Goal: Task Accomplishment & Management: Manage account settings

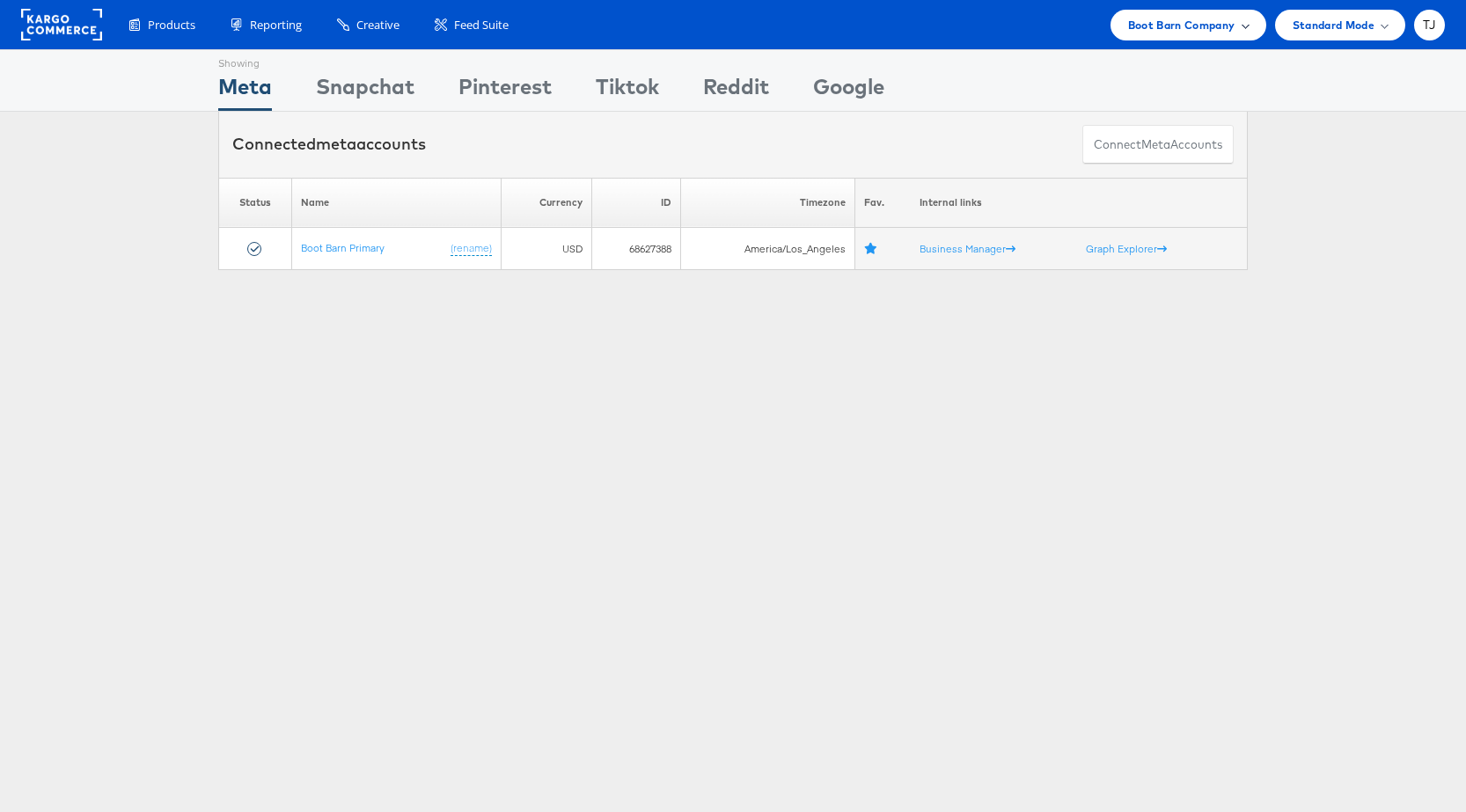
scroll to position [1, 0]
click at [1222, 24] on span "Boot Barn Company" at bounding box center [1182, 24] width 108 height 19
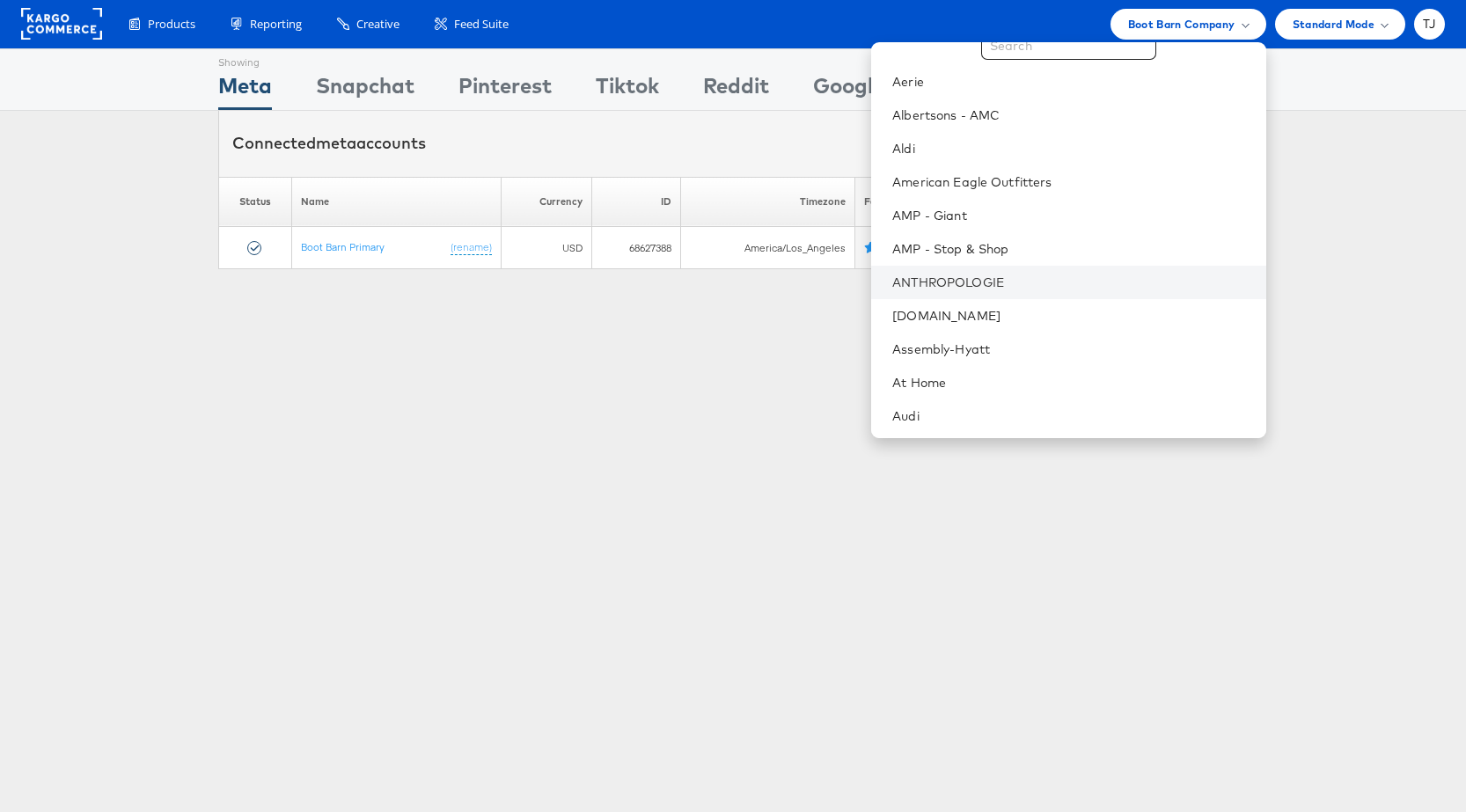
scroll to position [48, 0]
click at [1069, 214] on link "AMP - Giant" at bounding box center [1072, 216] width 359 height 18
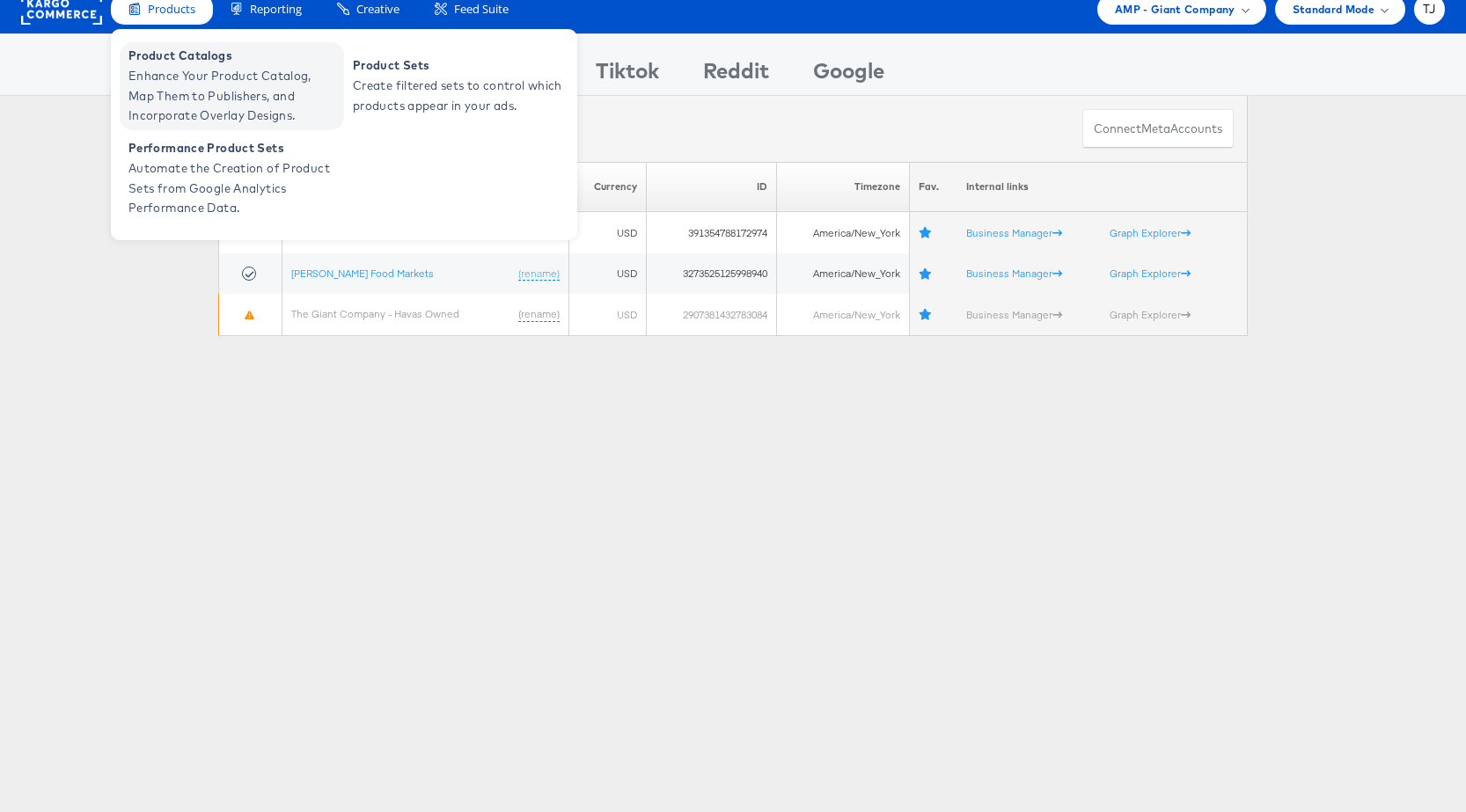
click at [193, 89] on span "Enhance Your Product Catalog, Map Them to Publishers, and Incorporate Overlay D…" at bounding box center [235, 96] width 212 height 60
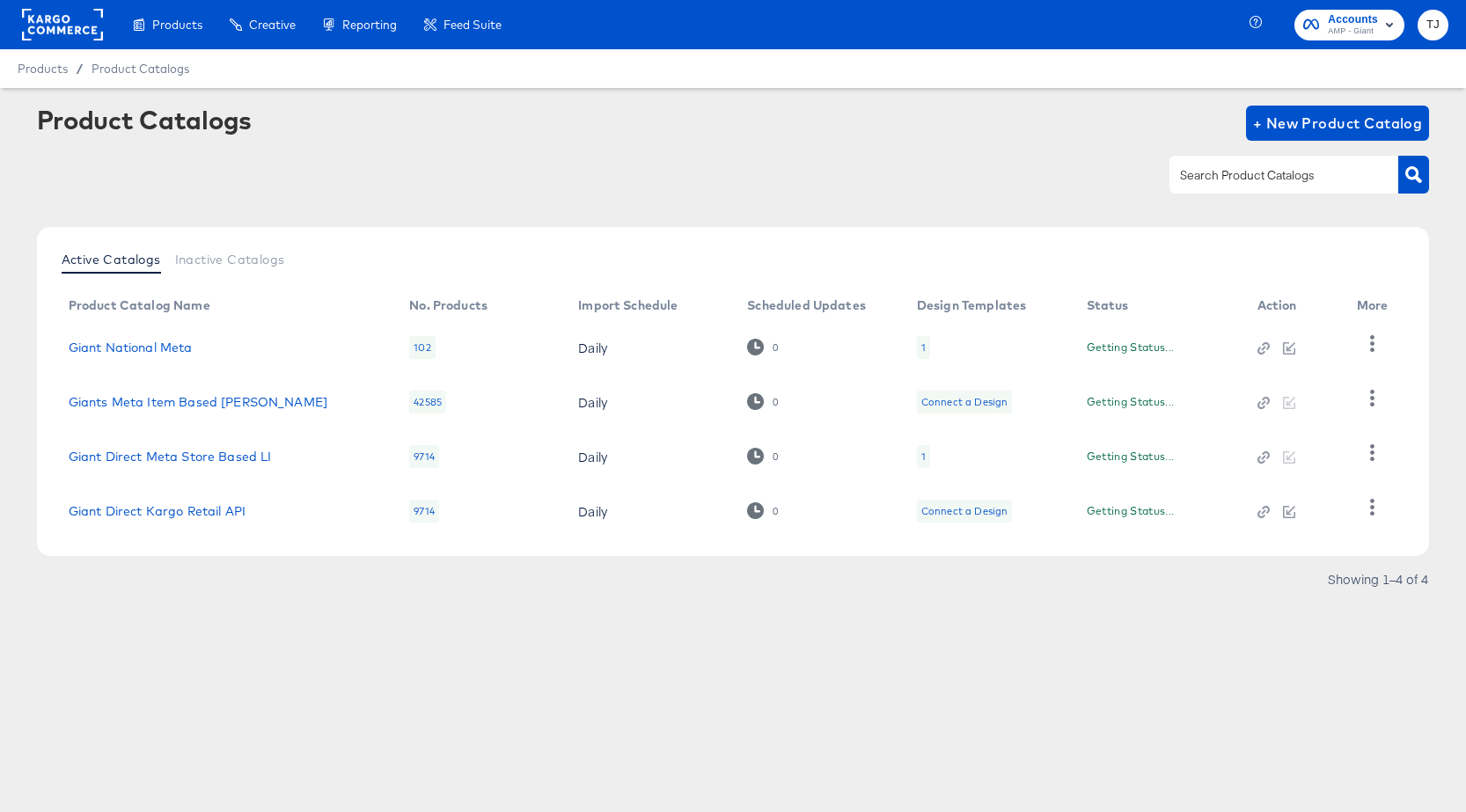
click at [1266, 179] on input "text" at bounding box center [1270, 176] width 188 height 20
paste input "Giant National Meta"
type input "Giant National Meta"
click at [1406, 177] on icon "button" at bounding box center [1413, 175] width 17 height 17
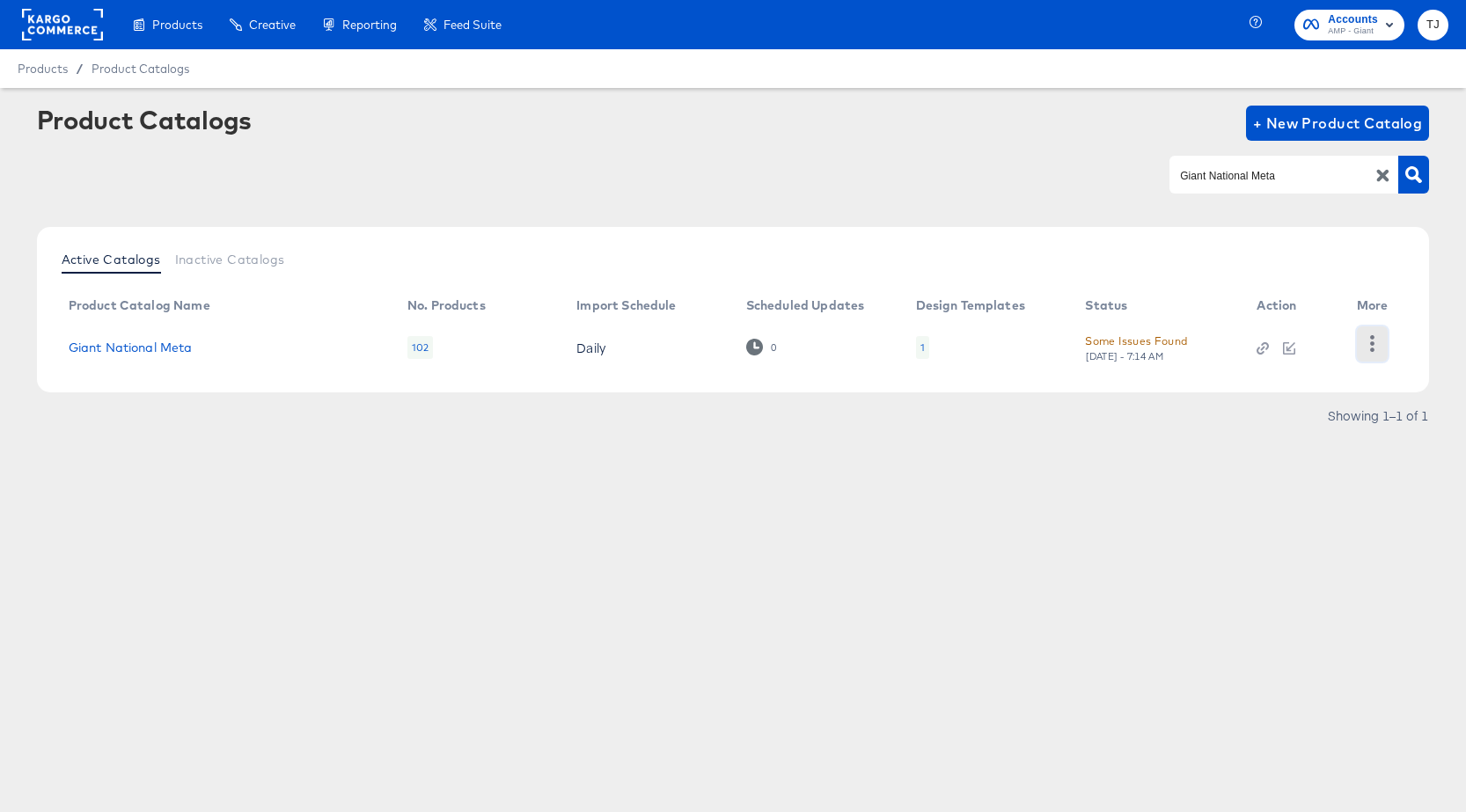
click at [1368, 345] on icon "button" at bounding box center [1372, 343] width 17 height 17
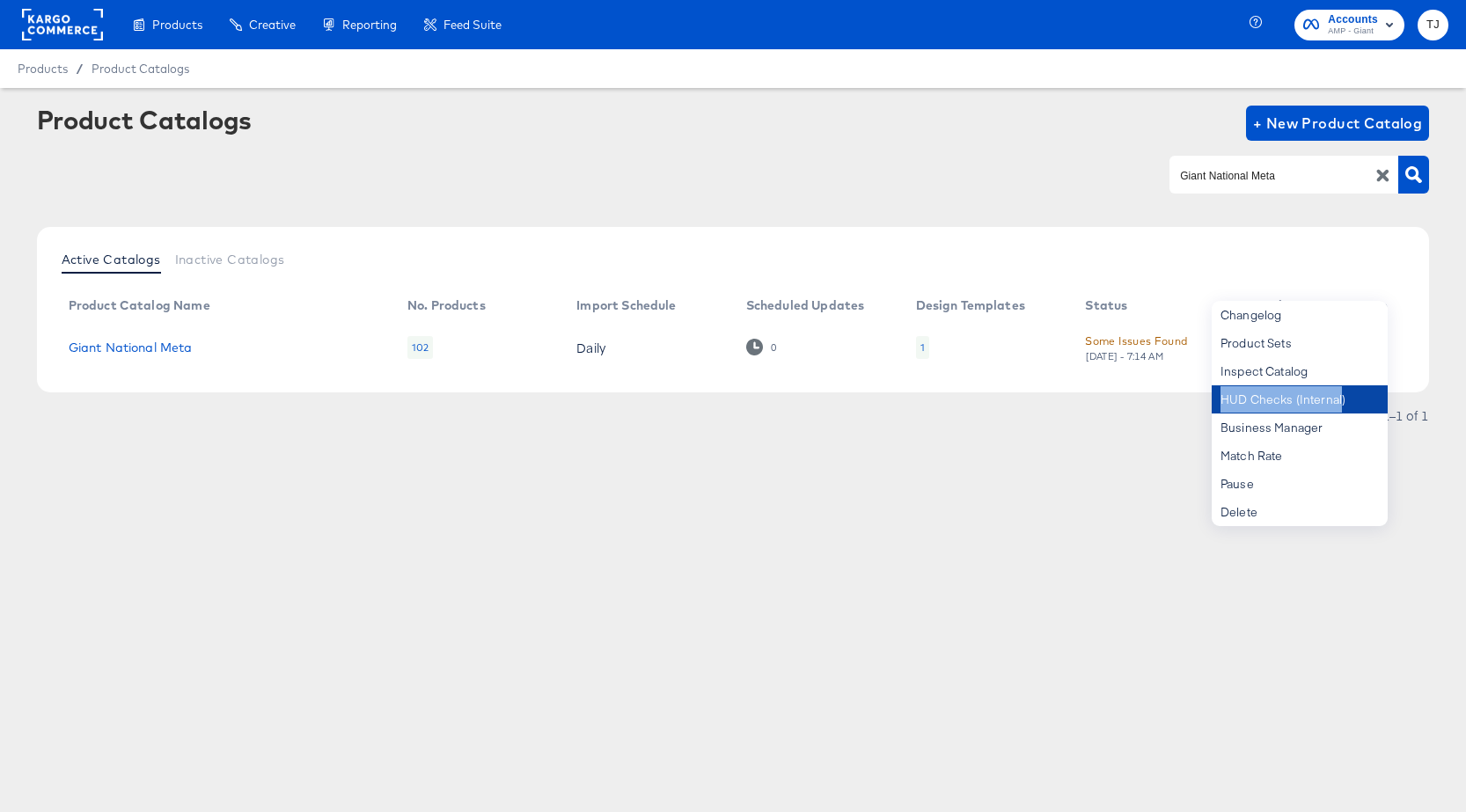
drag, startPoint x: 1341, startPoint y: 375, endPoint x: 1339, endPoint y: 404, distance: 29.1
click at [1339, 404] on div "Changelog Product Sets Inspect Catalog HUD Checks (Internal) Business Manager M…" at bounding box center [1299, 414] width 176 height 225
click at [1353, 401] on div "HUD Checks (Internal)" at bounding box center [1299, 399] width 176 height 28
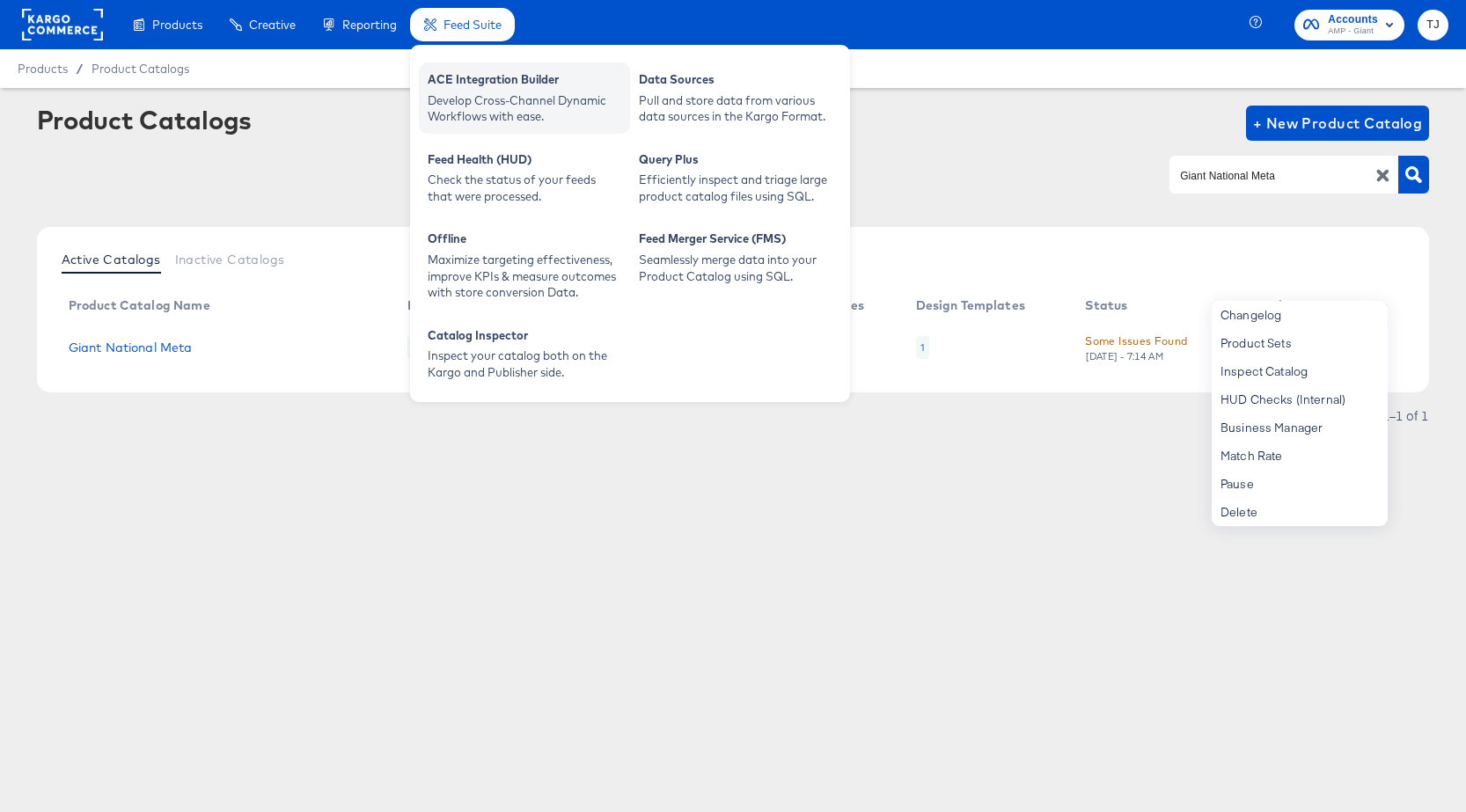
click at [491, 78] on div "ACE Integration Builder" at bounding box center [524, 81] width 194 height 21
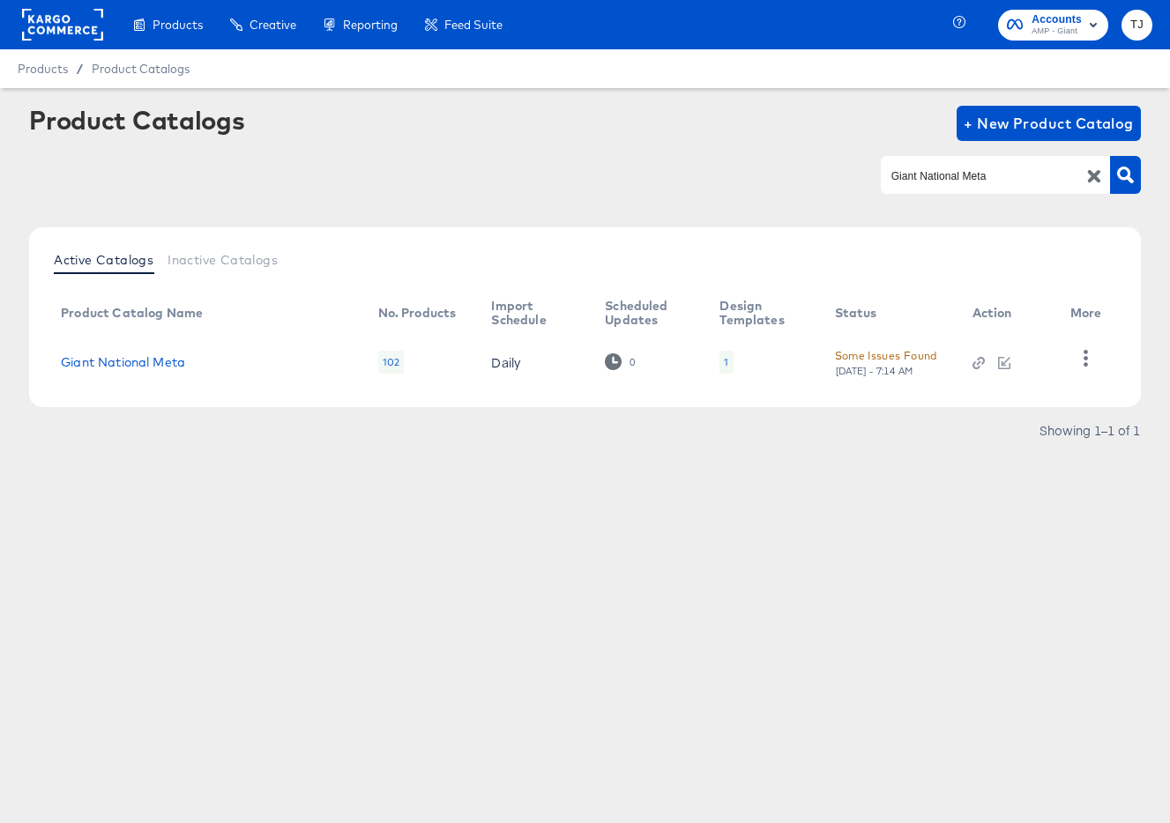
click at [61, 26] on rect at bounding box center [62, 25] width 81 height 32
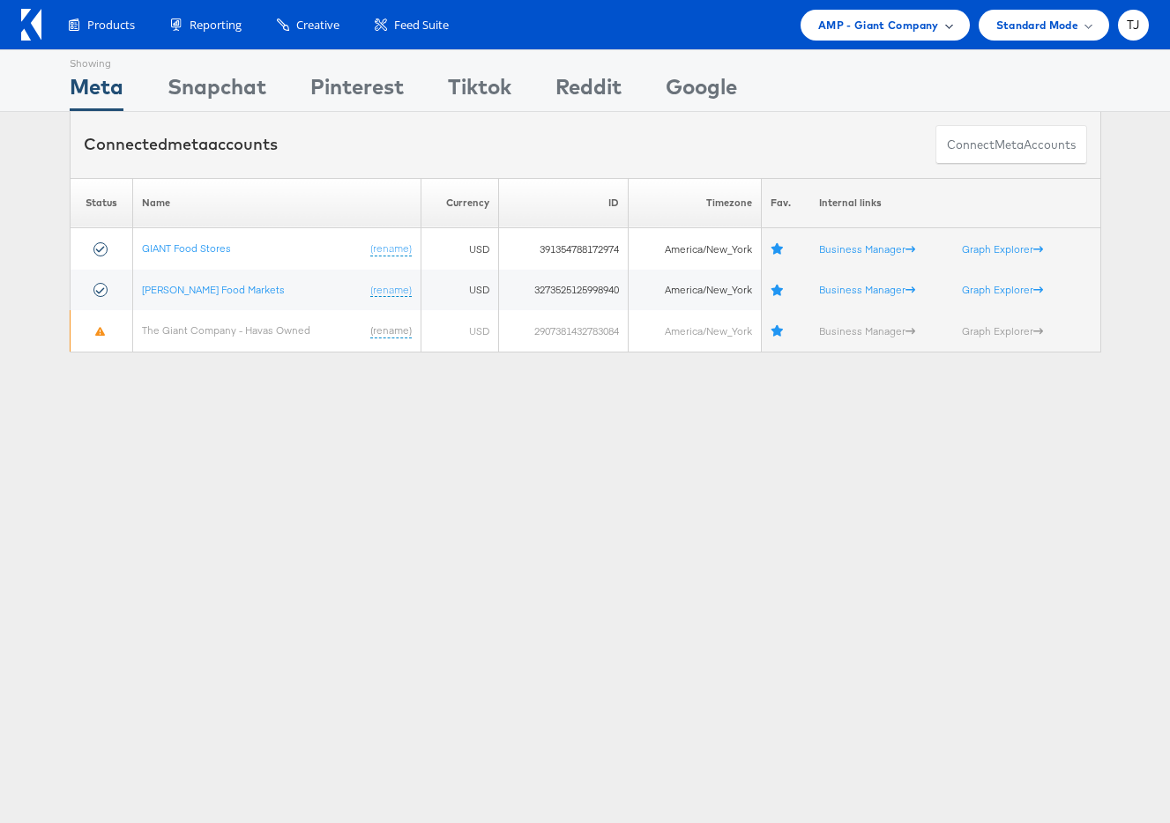
click at [910, 29] on span "AMP - Giant Company" at bounding box center [878, 25] width 121 height 19
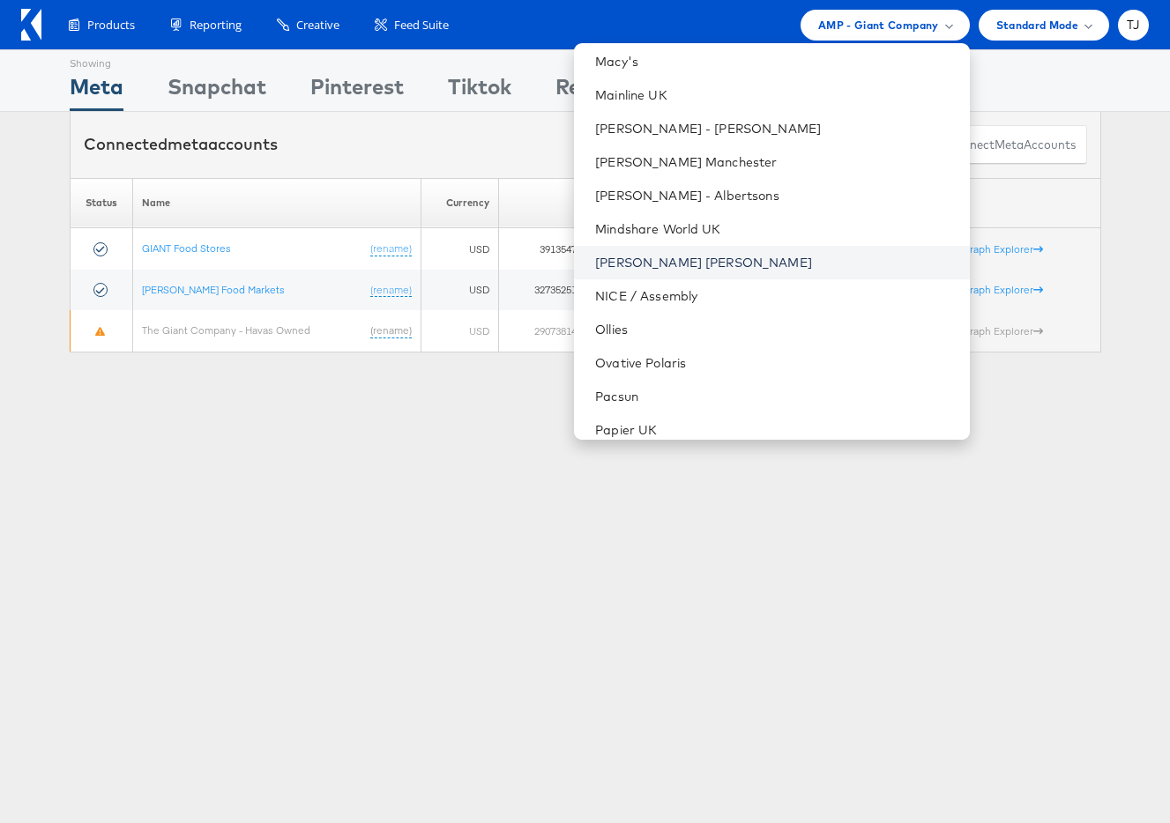
scroll to position [1815, 0]
click at [800, 257] on link "[PERSON_NAME] [PERSON_NAME]" at bounding box center [775, 260] width 360 height 18
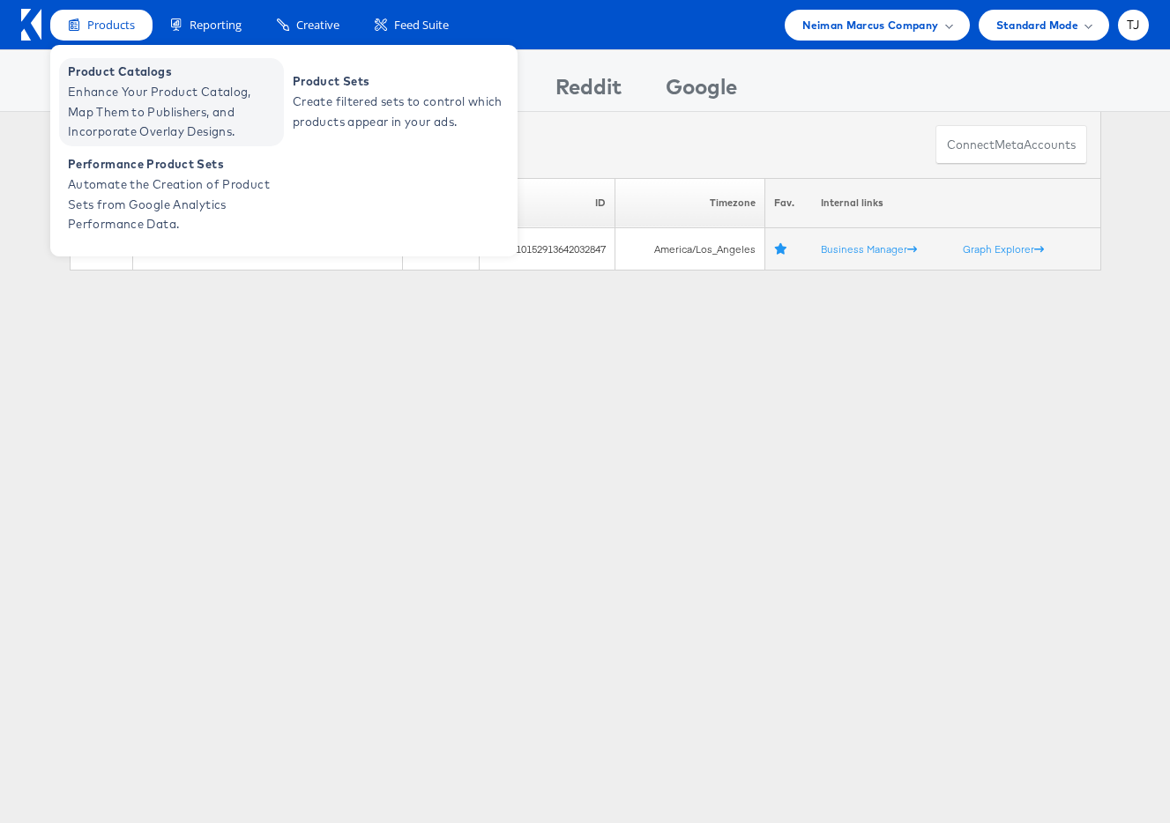
click at [106, 97] on span "Enhance Your Product Catalog, Map Them to Publishers, and Incorporate Overlay D…" at bounding box center [174, 112] width 212 height 60
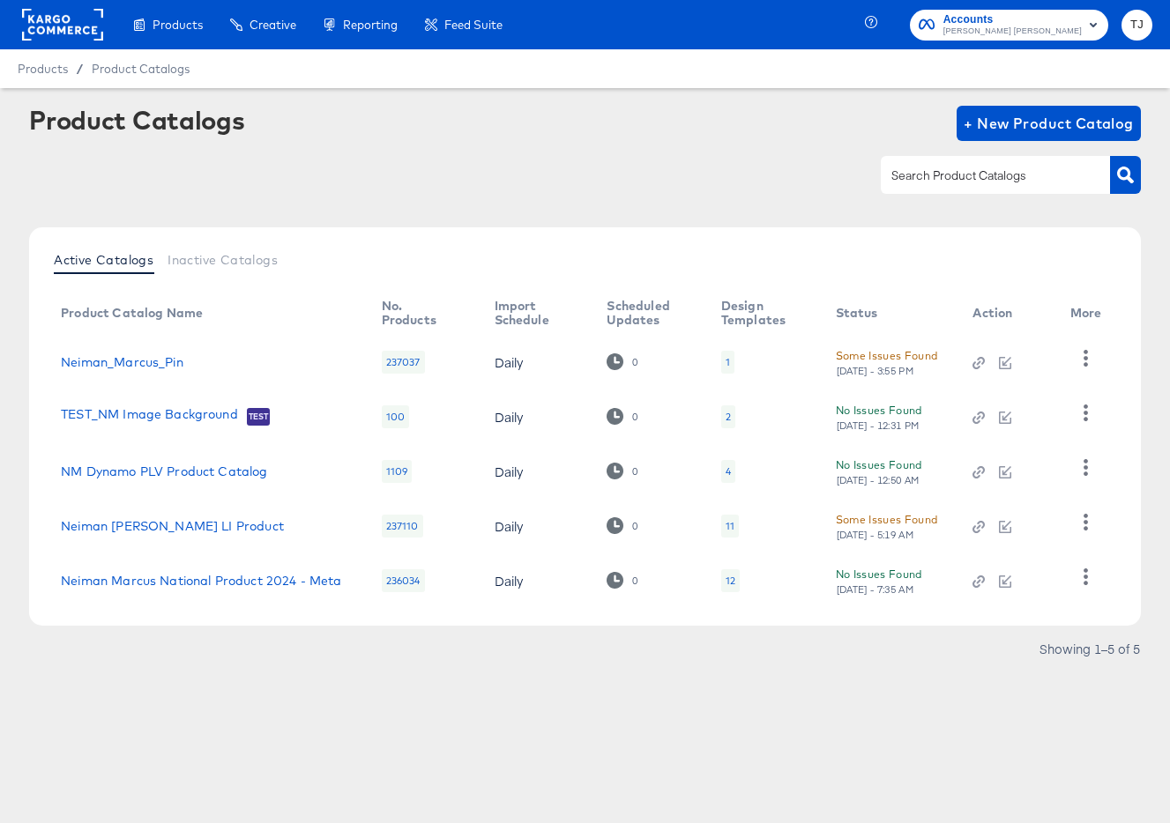
click at [37, 22] on rect at bounding box center [62, 25] width 81 height 32
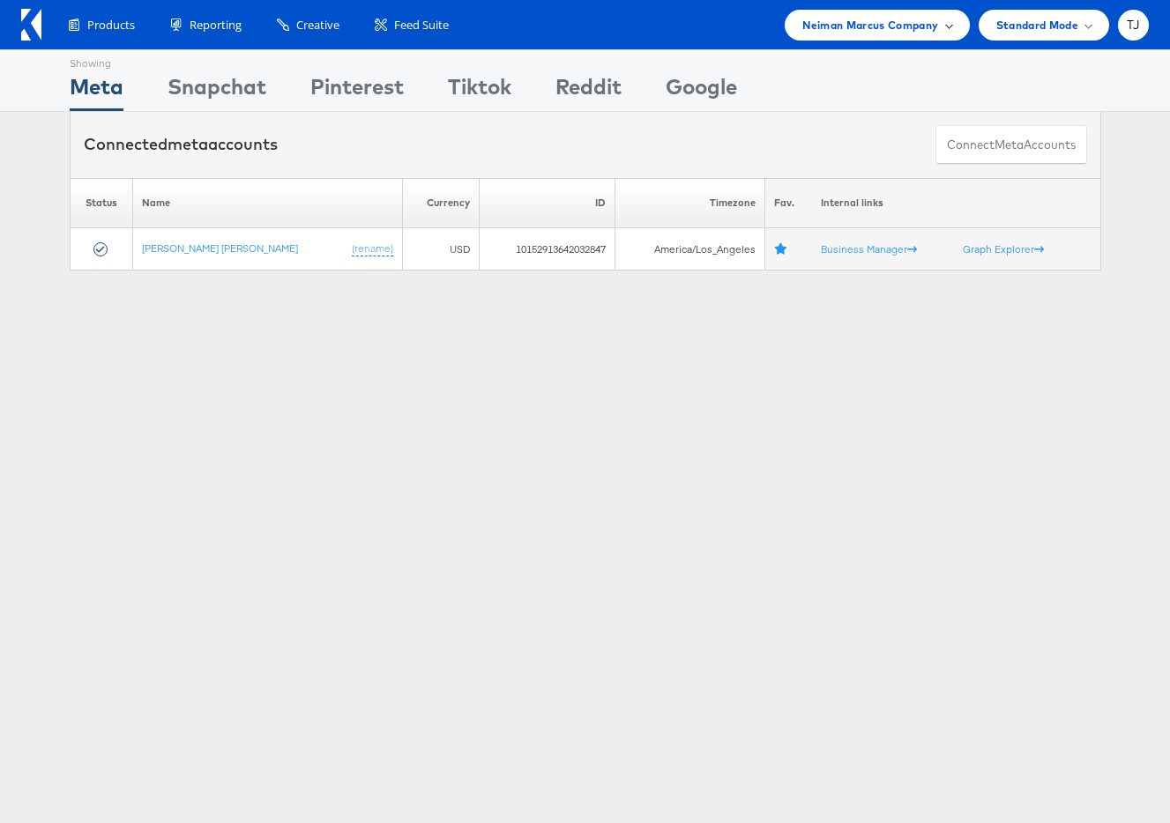
click at [927, 21] on span "Neiman Marcus Company" at bounding box center [870, 25] width 136 height 19
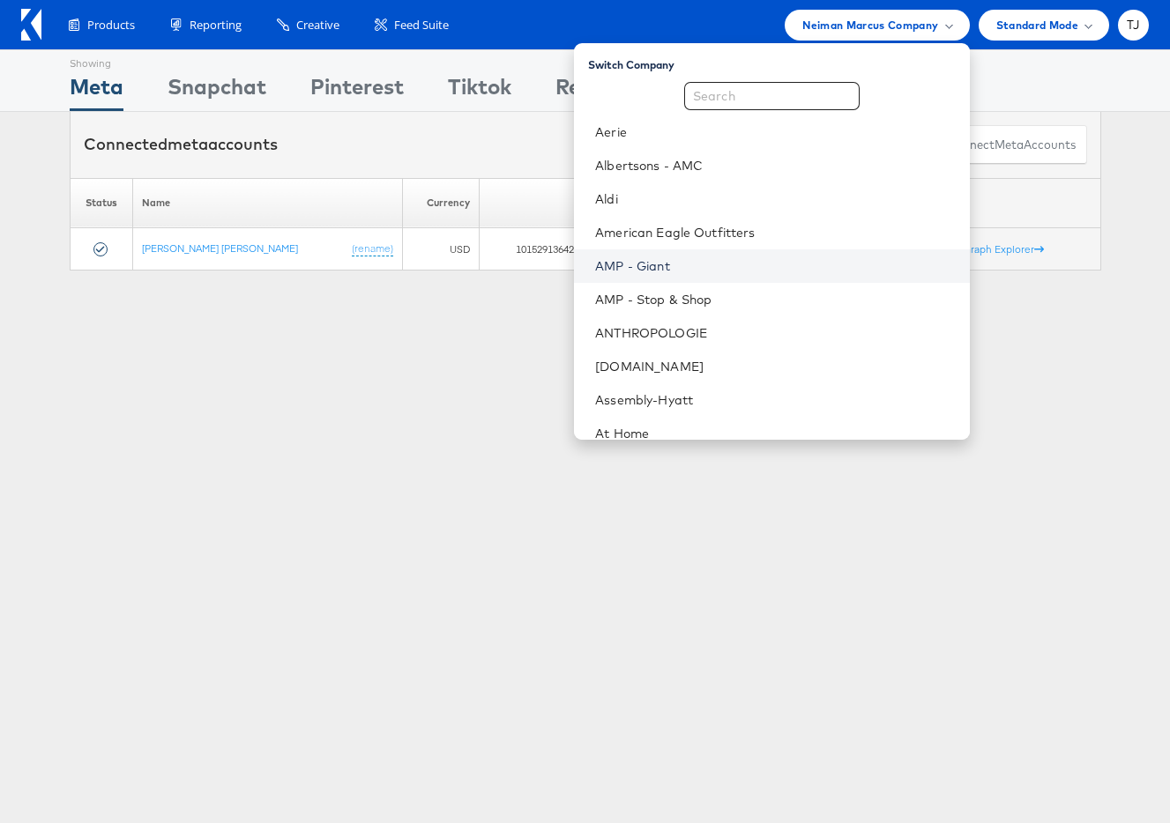
click at [788, 264] on link "AMP - Giant" at bounding box center [775, 266] width 360 height 18
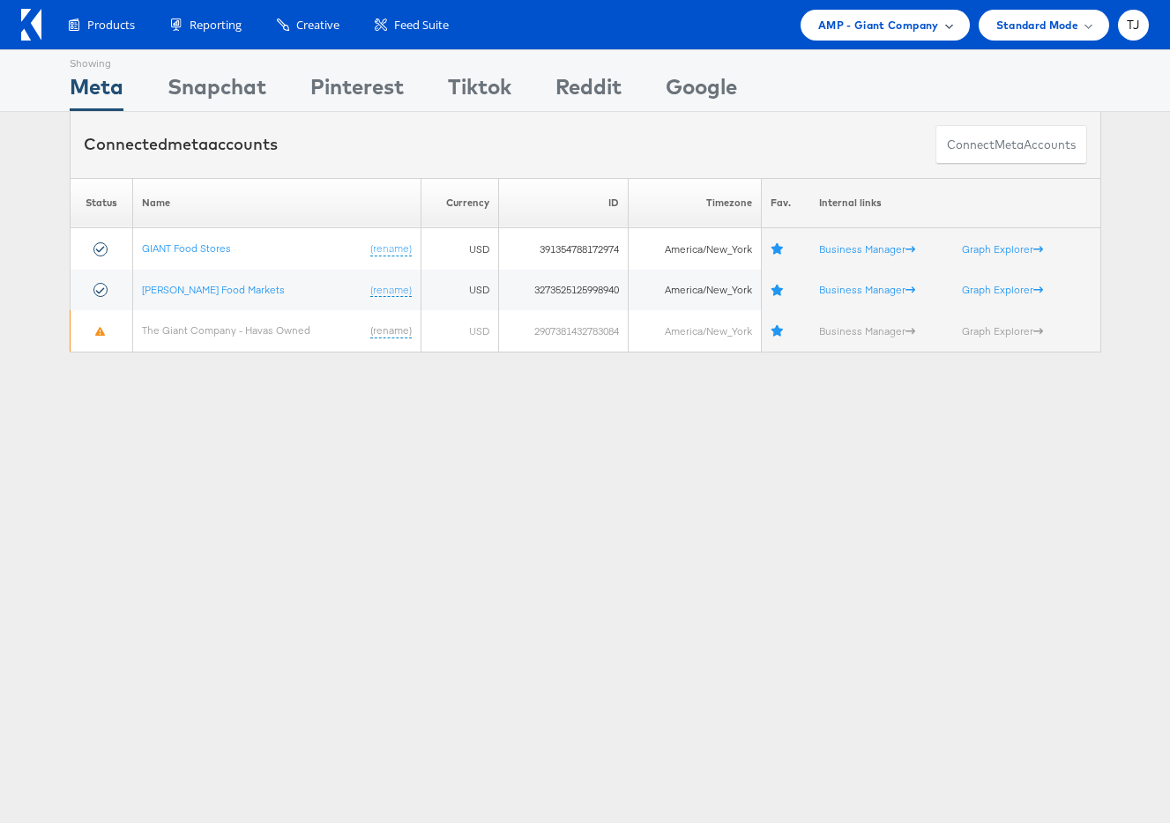
click at [941, 26] on div "AMP - Giant Company" at bounding box center [885, 25] width 134 height 19
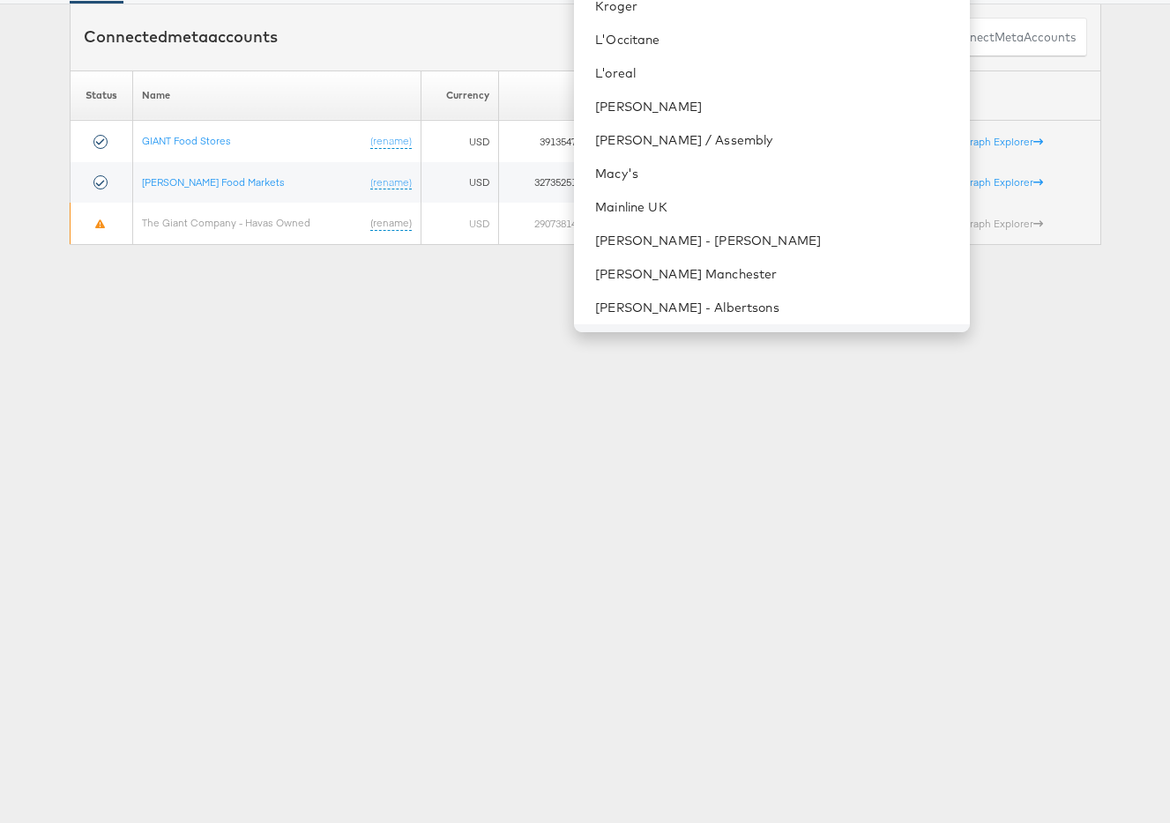
scroll to position [1716, 0]
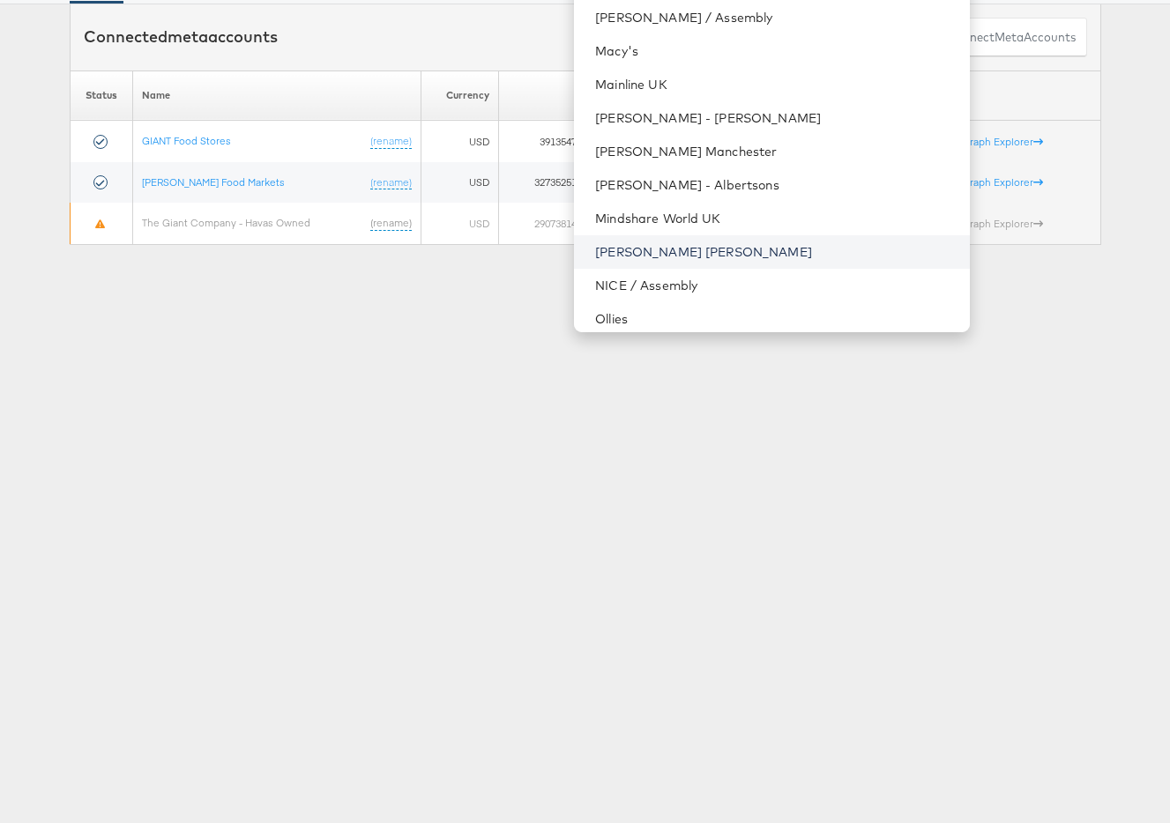
click at [781, 250] on link "[PERSON_NAME] [PERSON_NAME]" at bounding box center [775, 252] width 360 height 18
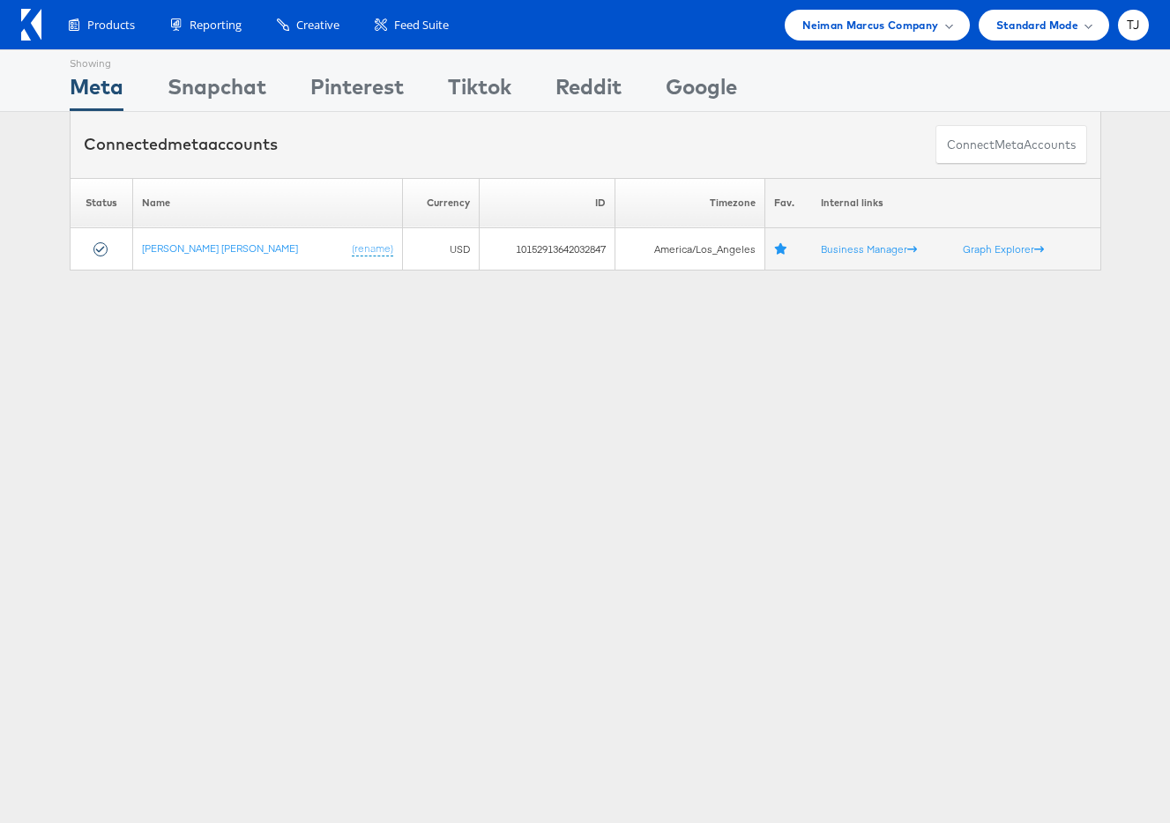
drag, startPoint x: 323, startPoint y: 530, endPoint x: 279, endPoint y: 421, distance: 117.9
click at [310, 484] on div "Showing Meta Showing [GEOGRAPHIC_DATA] Showing Pinterest Showing Tiktok Showing…" at bounding box center [585, 490] width 1170 height 882
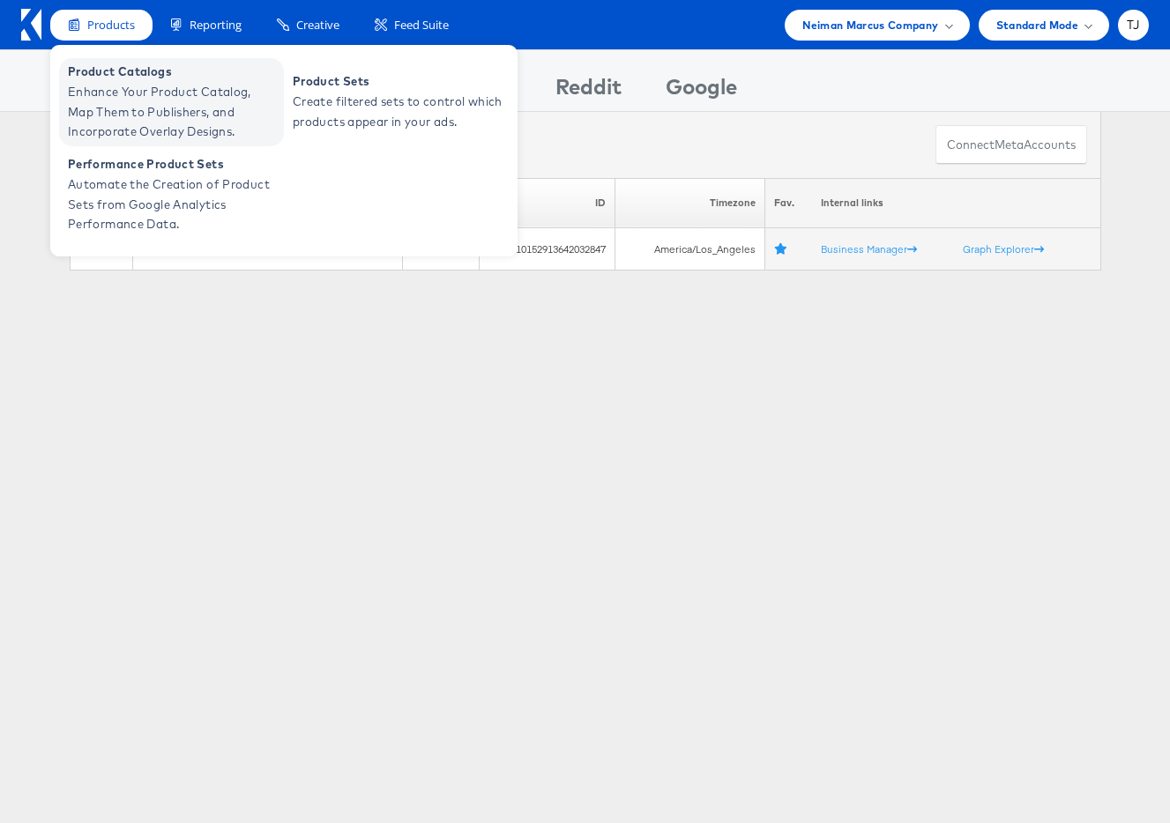
click at [98, 100] on span "Enhance Your Product Catalog, Map Them to Publishers, and Incorporate Overlay D…" at bounding box center [174, 112] width 212 height 60
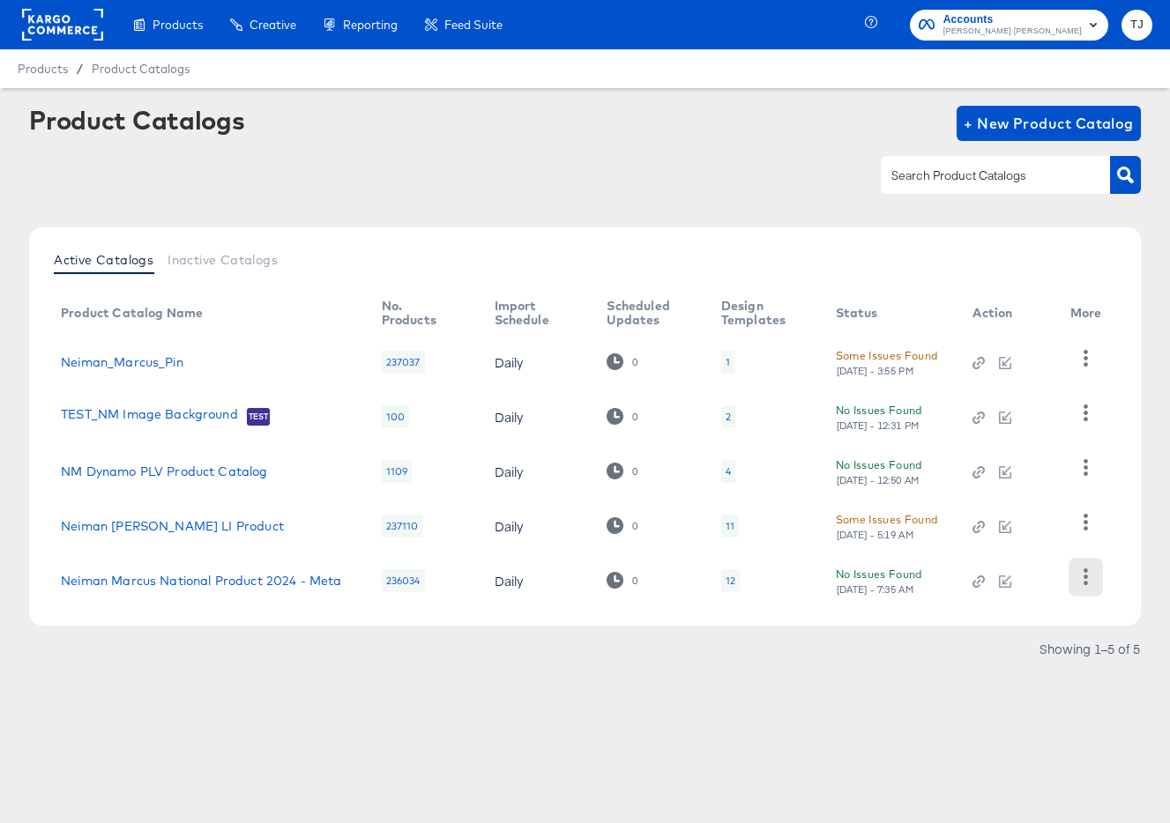
click at [1086, 580] on icon "button" at bounding box center [1085, 577] width 17 height 17
click at [1038, 486] on div "HUD Checks (Internal)" at bounding box center [1013, 489] width 176 height 28
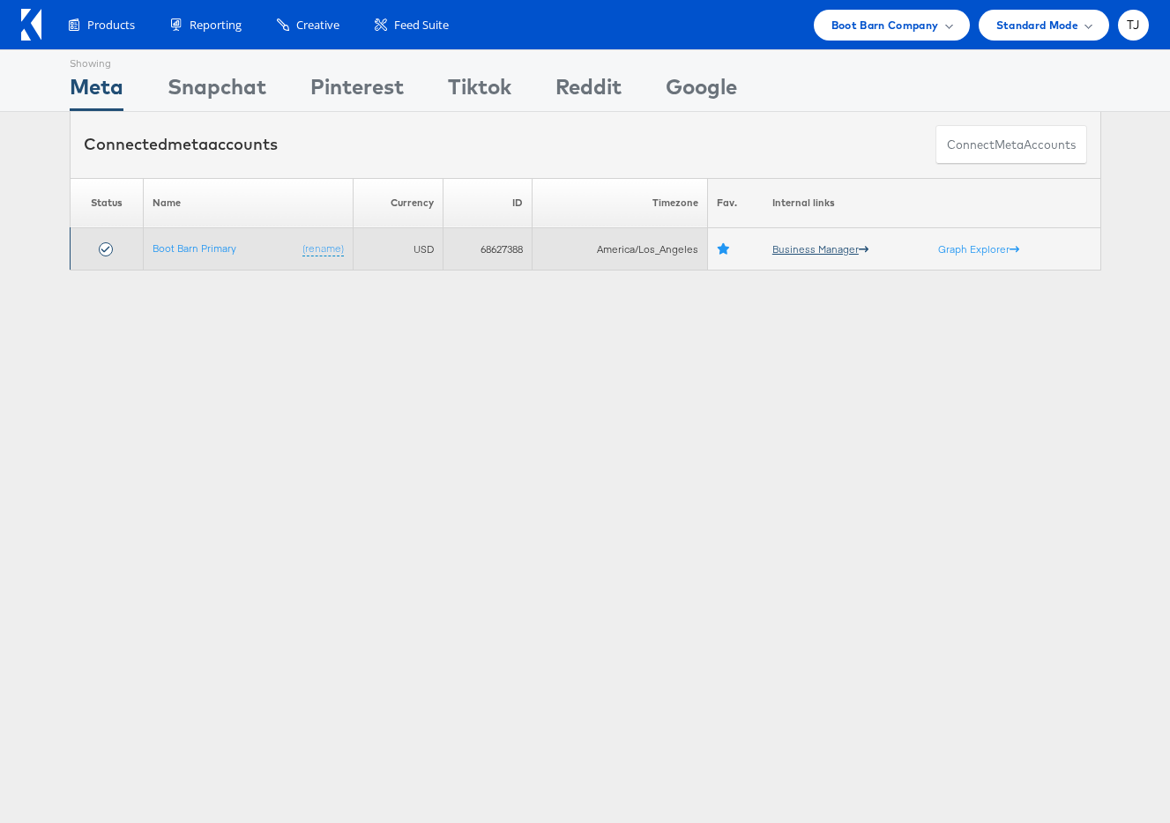
click at [789, 253] on link "Business Manager" at bounding box center [820, 248] width 96 height 13
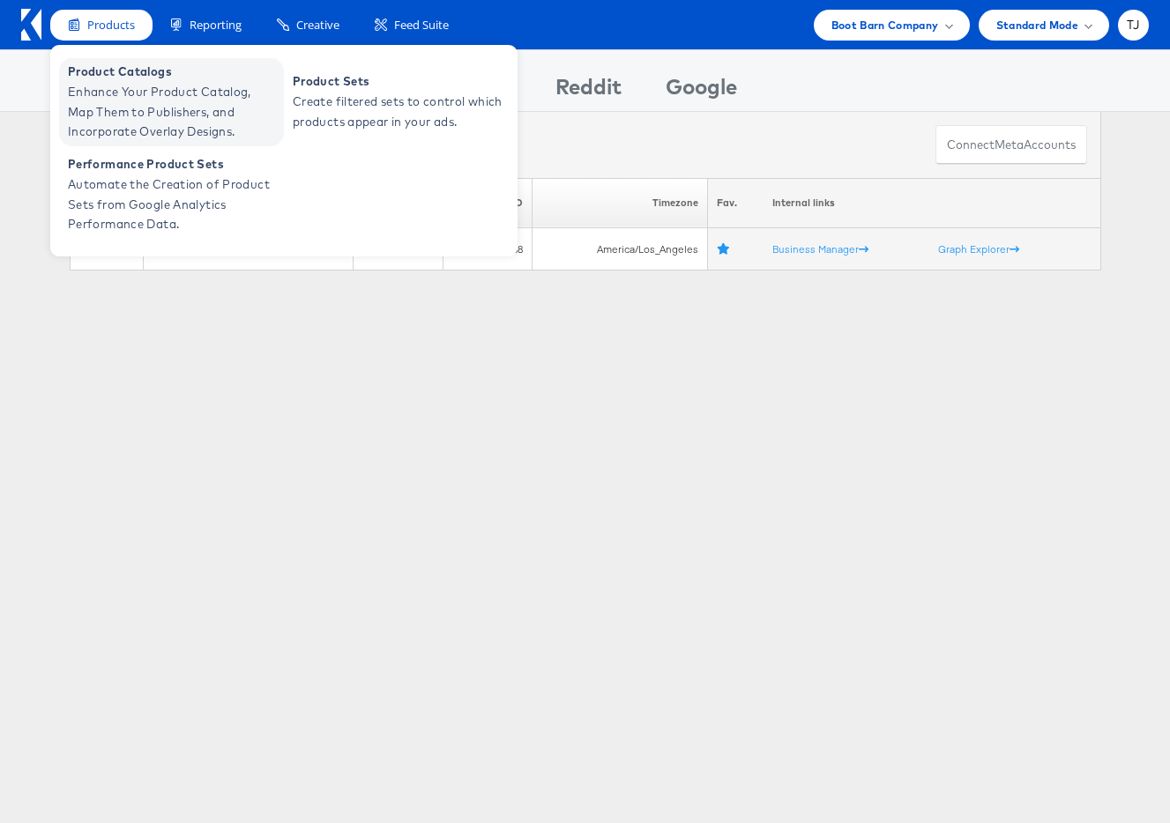
click at [98, 93] on span "Enhance Your Product Catalog, Map Them to Publishers, and Incorporate Overlay D…" at bounding box center [174, 112] width 212 height 60
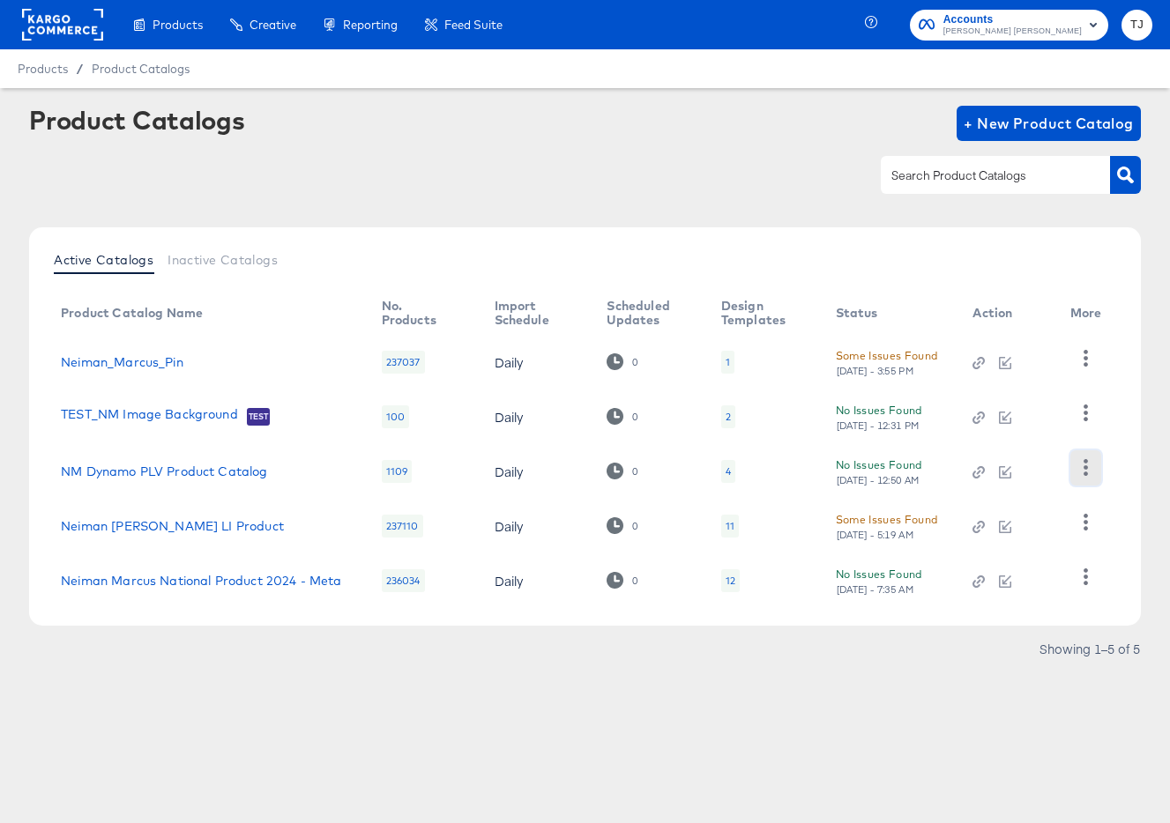
drag, startPoint x: 1089, startPoint y: 467, endPoint x: 1084, endPoint y: 478, distance: 11.8
click at [1088, 467] on icon "button" at bounding box center [1085, 467] width 17 height 17
click at [1011, 530] on div "HUD Checks (Internal)" at bounding box center [1013, 532] width 176 height 28
click at [313, 221] on div "Product Catalogs + New Product Catalog Active Catalogs Inactive Catalogs Produc…" at bounding box center [585, 389] width 1112 height 566
drag, startPoint x: 343, startPoint y: 708, endPoint x: 513, endPoint y: 522, distance: 252.1
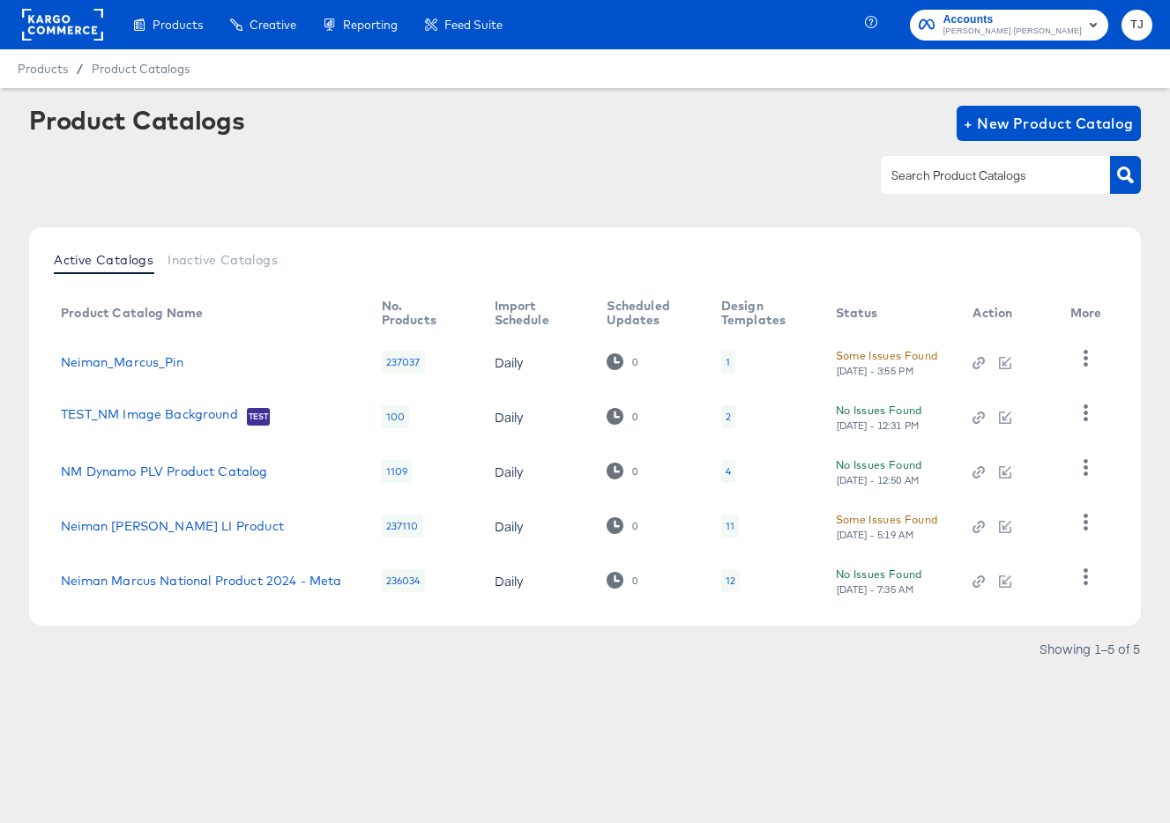
click at [343, 705] on article "Product Catalogs + New Product Catalog Active Catalogs Inactive Catalogs Produc…" at bounding box center [585, 406] width 1170 height 637
click at [1081, 579] on icon "button" at bounding box center [1085, 577] width 17 height 17
click at [1004, 481] on div "HUD Checks (Internal)" at bounding box center [1013, 489] width 176 height 28
click at [48, 39] on rect at bounding box center [62, 25] width 81 height 32
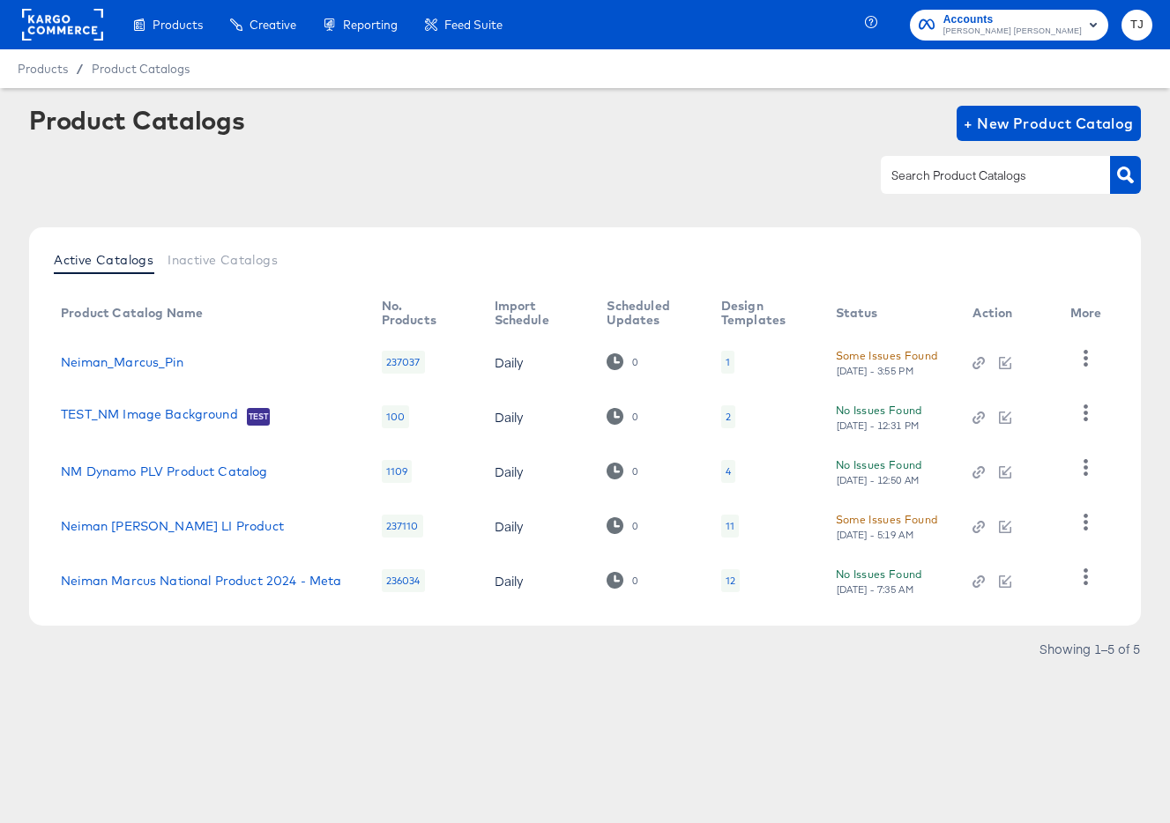
click at [61, 23] on rect at bounding box center [62, 25] width 81 height 32
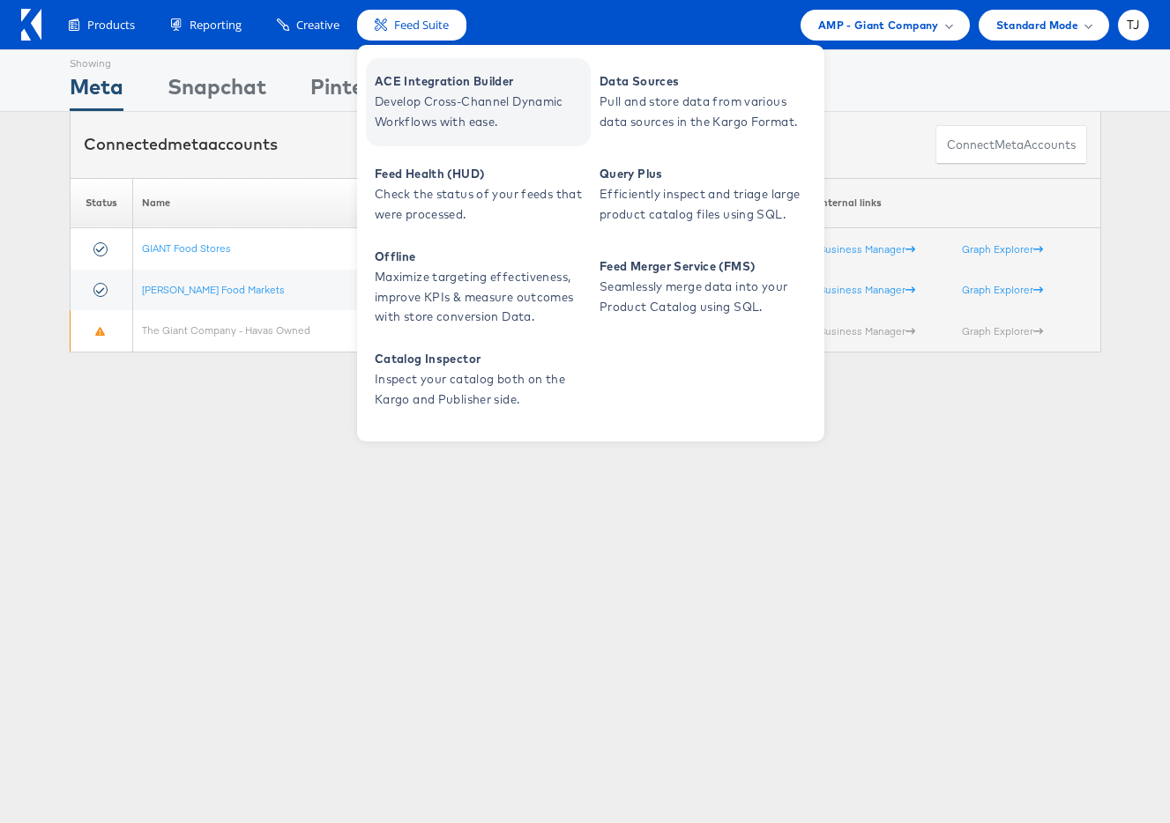
click at [404, 104] on span "Develop Cross-Channel Dynamic Workflows with ease." at bounding box center [481, 112] width 212 height 41
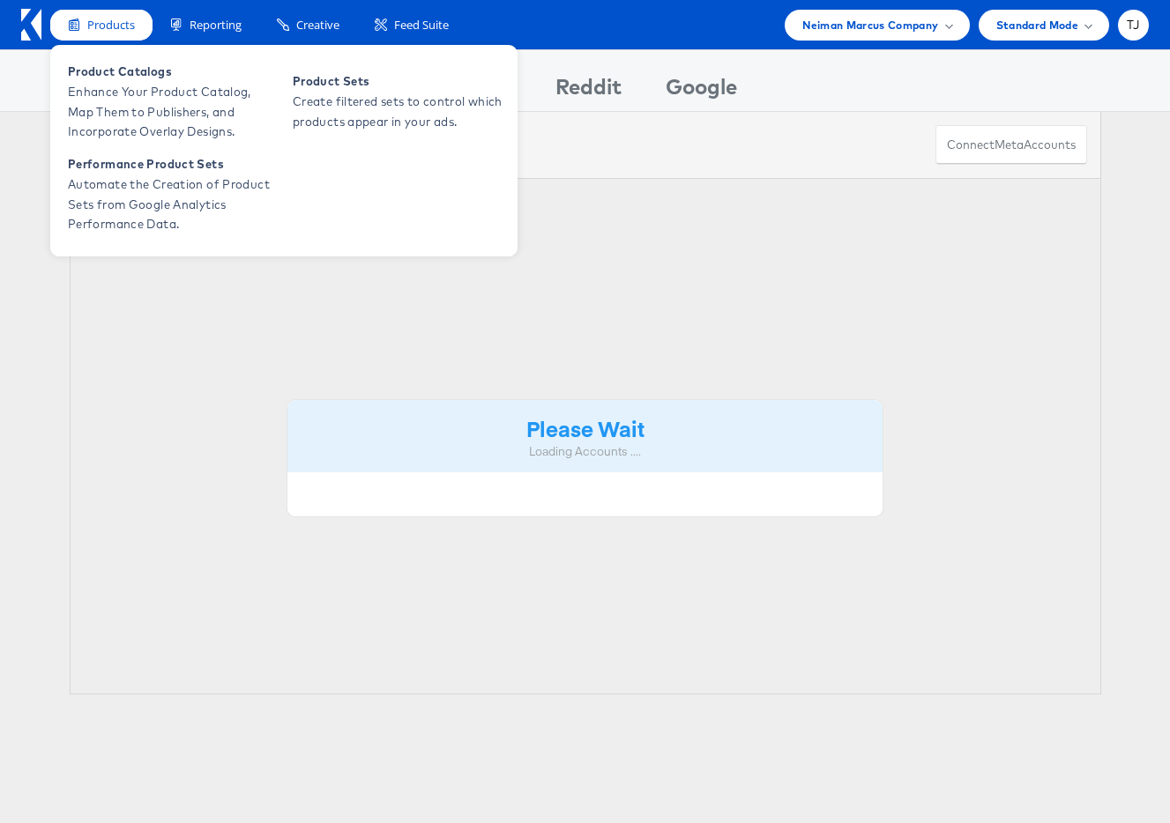
drag, startPoint x: 61, startPoint y: 22, endPoint x: 91, endPoint y: 15, distance: 30.8
click at [61, 23] on div "Products" at bounding box center [101, 25] width 102 height 31
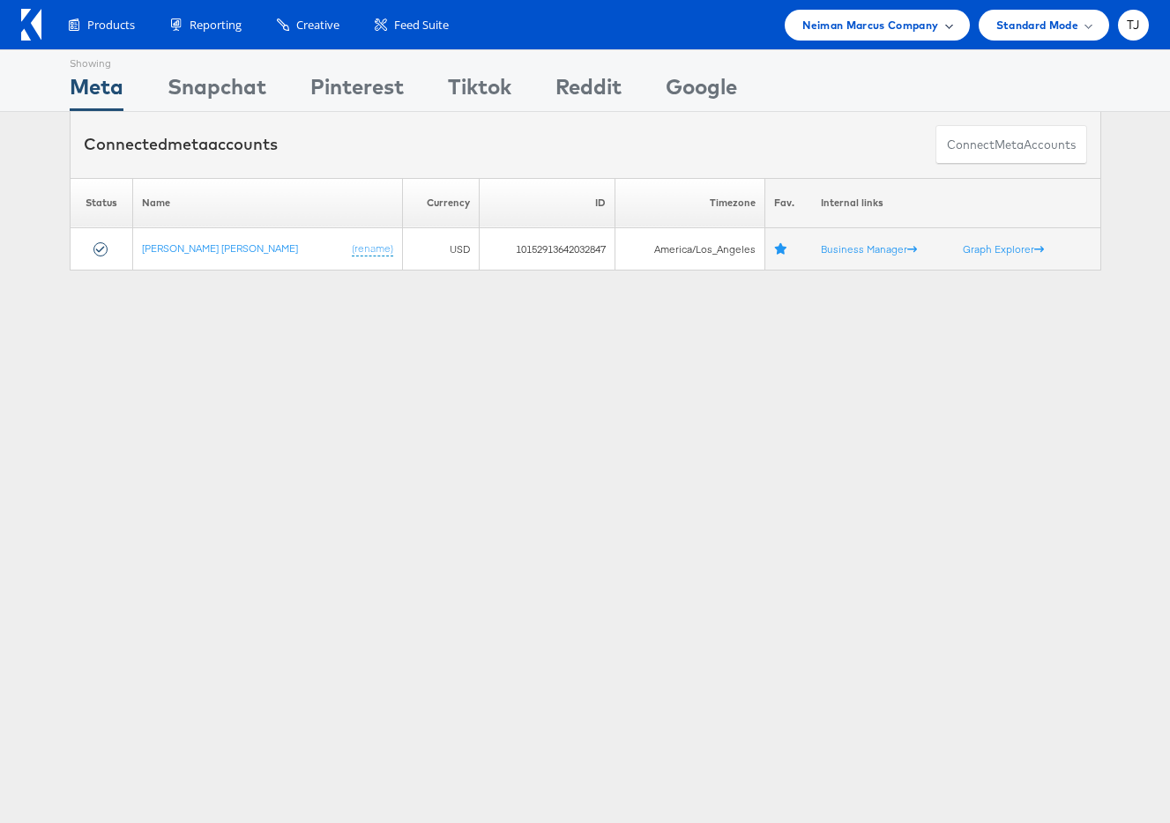
click at [909, 25] on span "Neiman Marcus Company" at bounding box center [870, 25] width 136 height 19
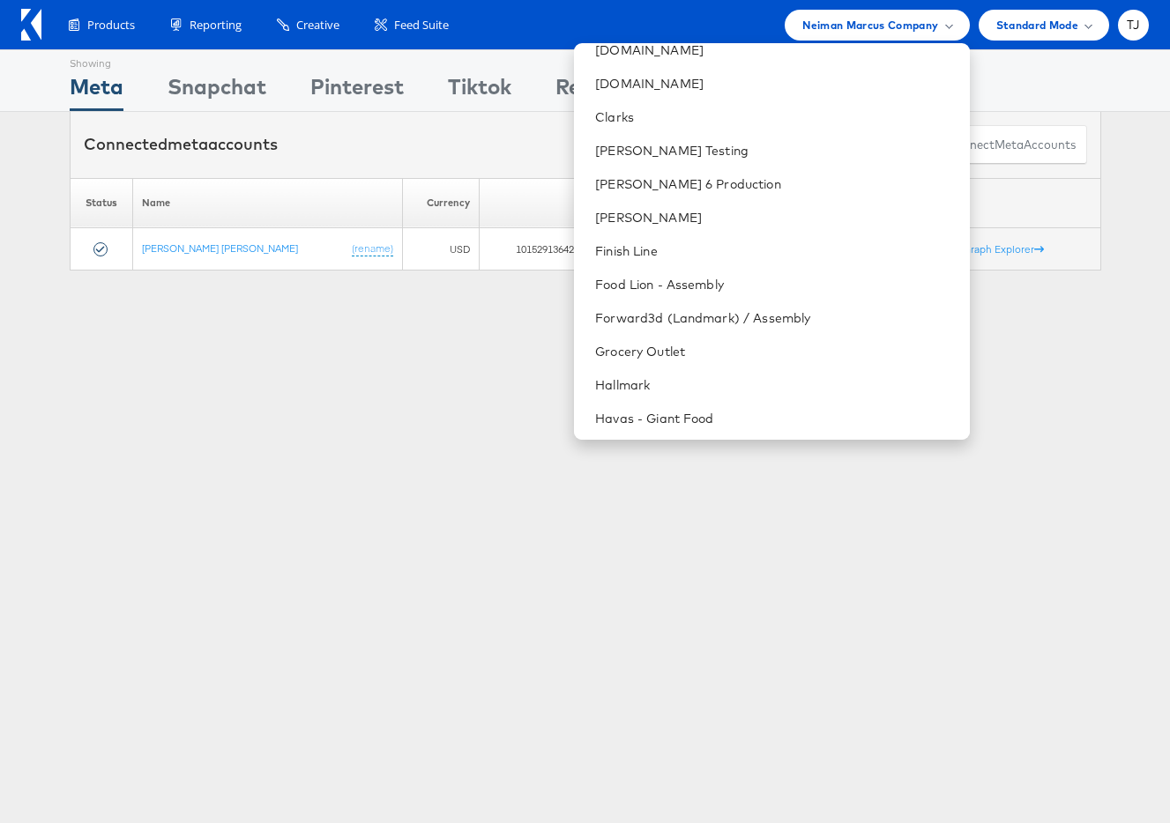
scroll to position [130, 0]
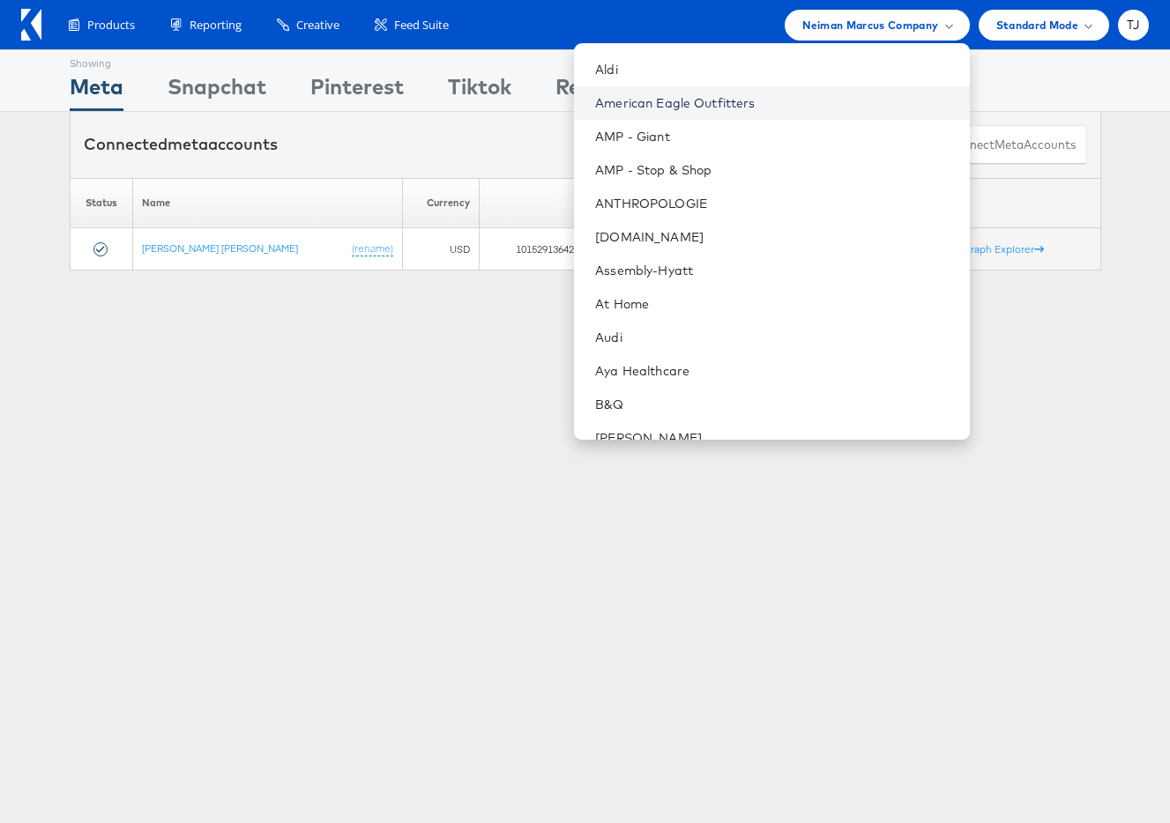
click at [829, 100] on link "American Eagle Outfitters" at bounding box center [775, 103] width 360 height 18
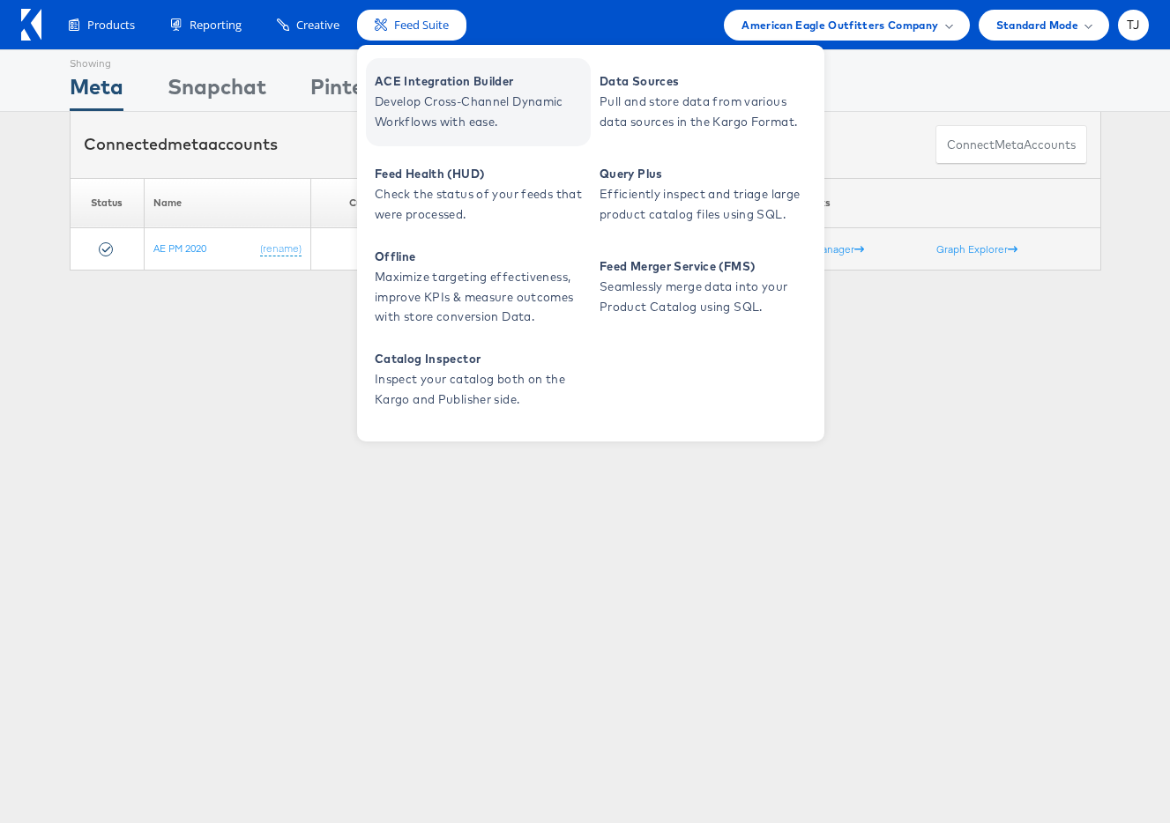
click at [426, 108] on span "Develop Cross-Channel Dynamic Workflows with ease." at bounding box center [481, 112] width 212 height 41
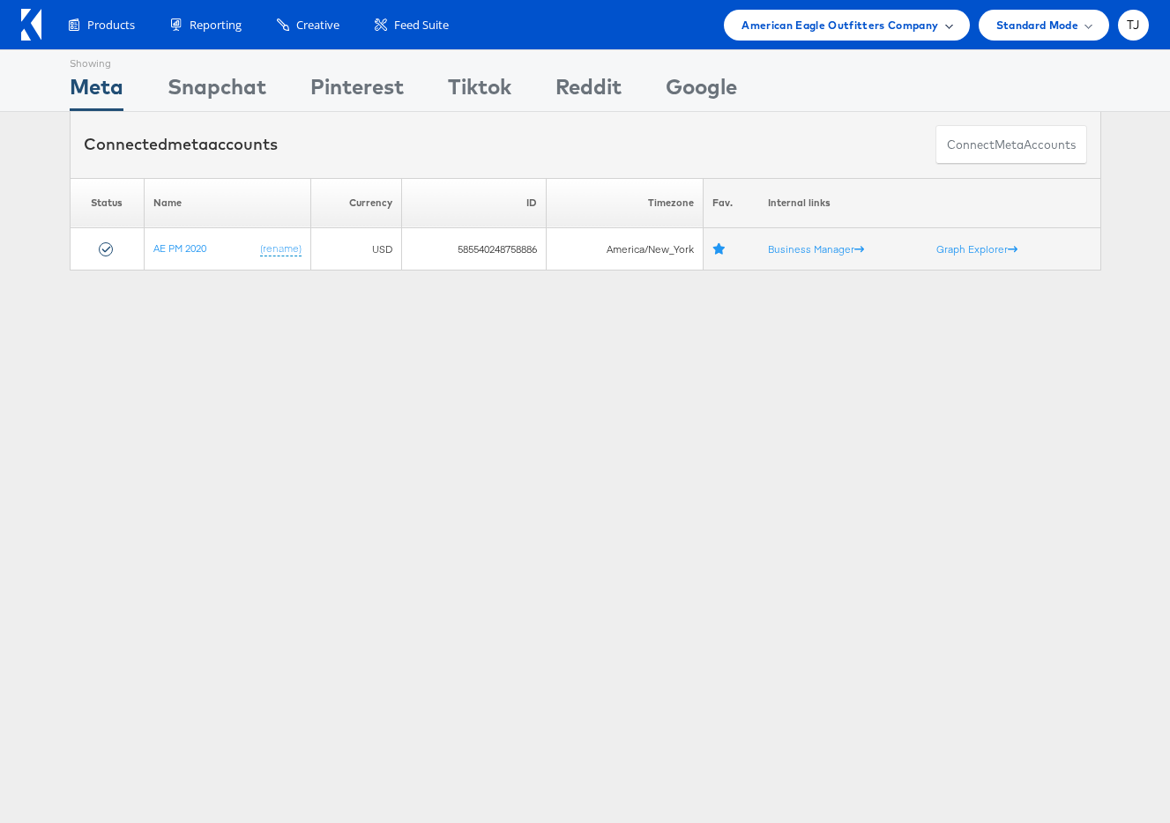
click at [905, 28] on span "American Eagle Outfitters Company" at bounding box center [839, 25] width 197 height 19
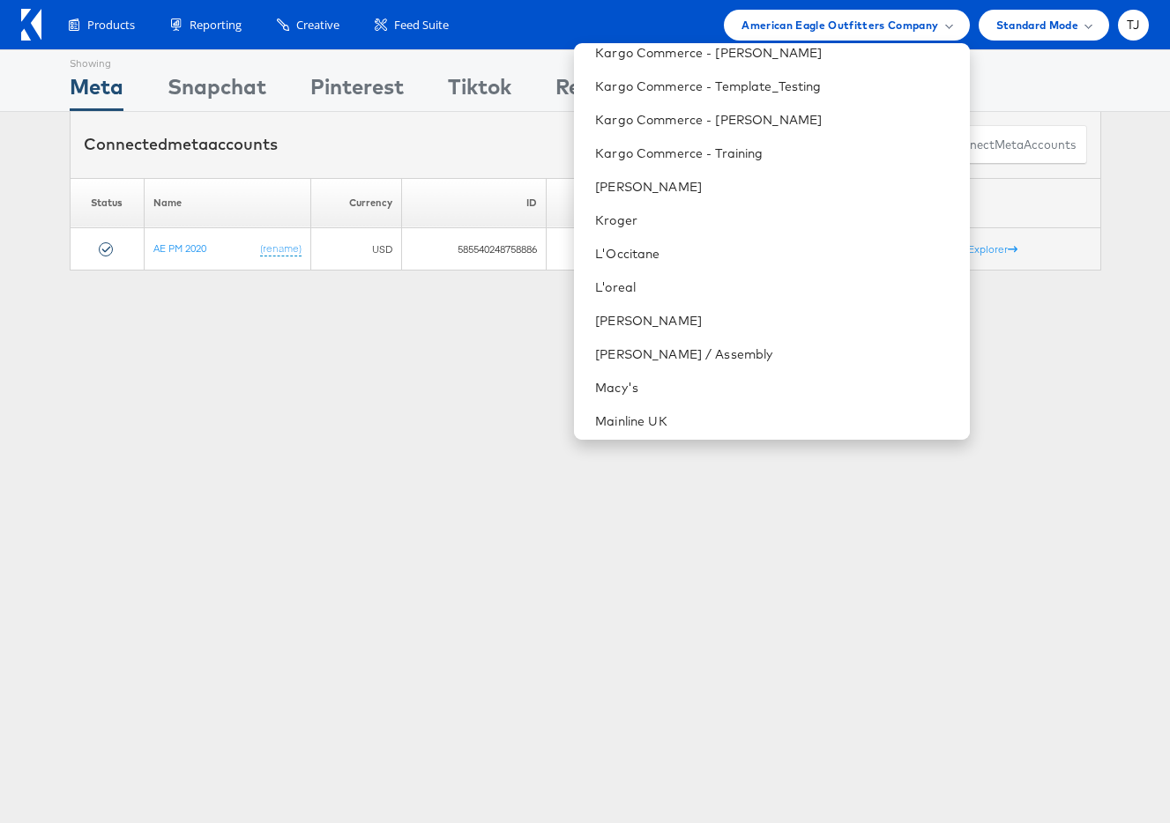
scroll to position [1663, 0]
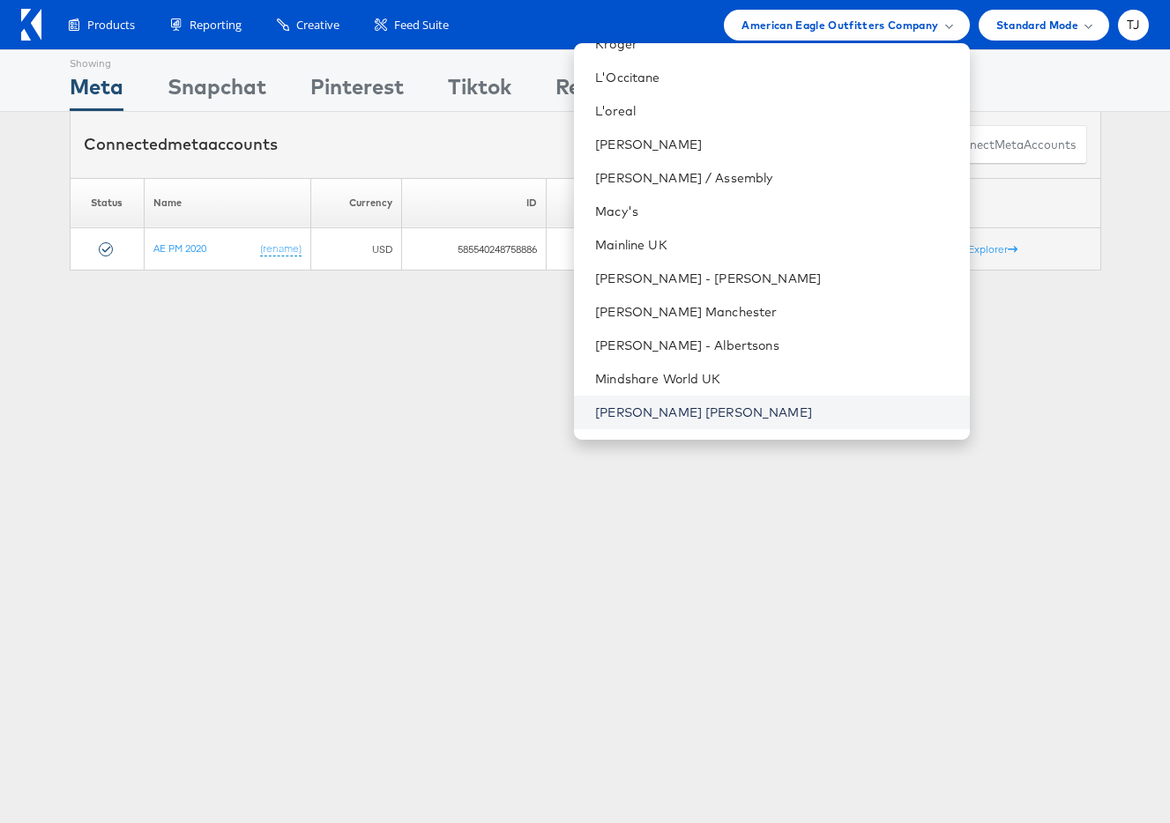
click at [782, 406] on link "Neiman Marcus" at bounding box center [775, 413] width 360 height 18
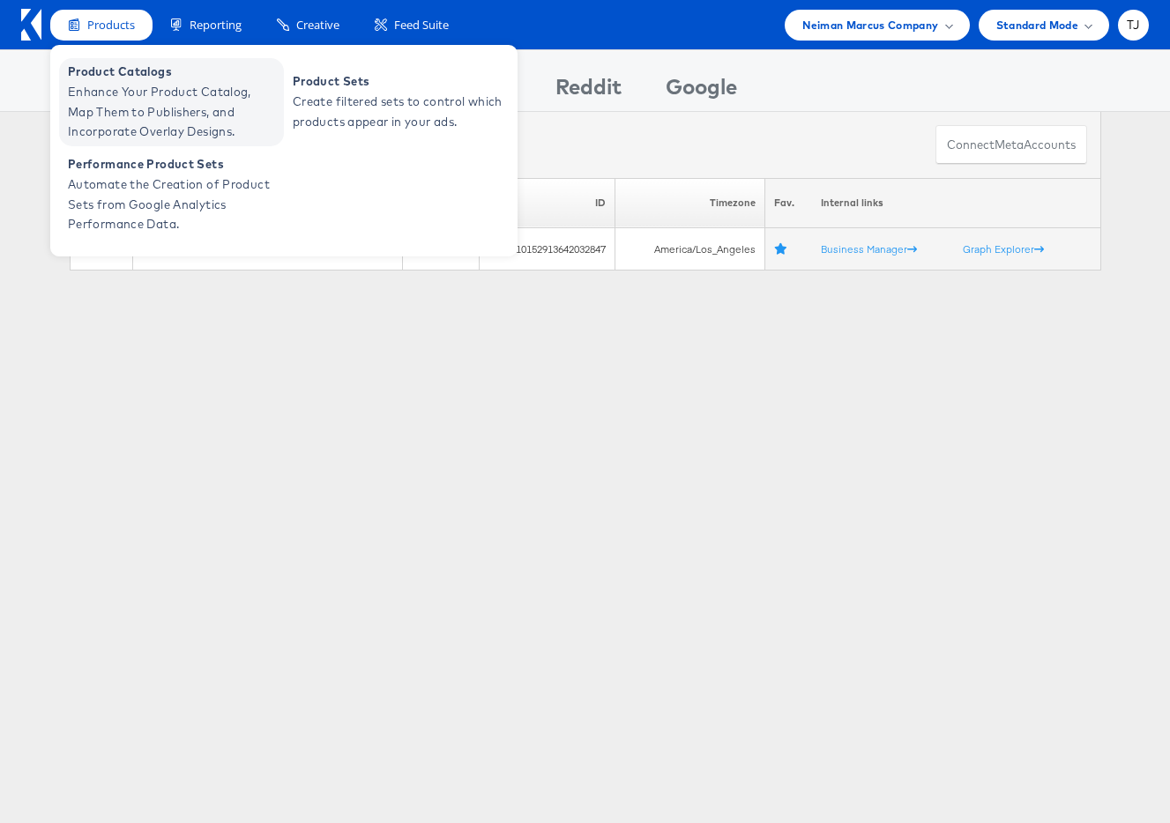
click at [105, 77] on span "Product Catalogs" at bounding box center [174, 72] width 212 height 20
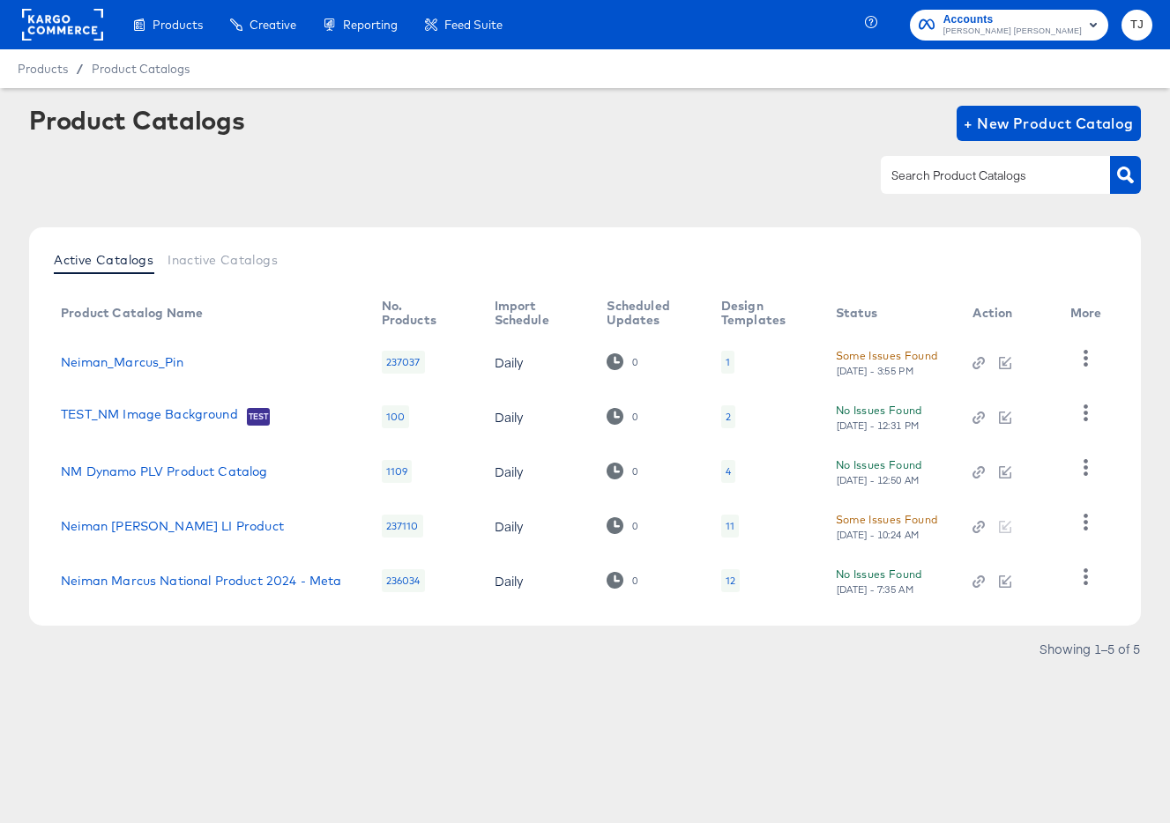
click at [905, 354] on div "Some Issues Found" at bounding box center [887, 355] width 102 height 19
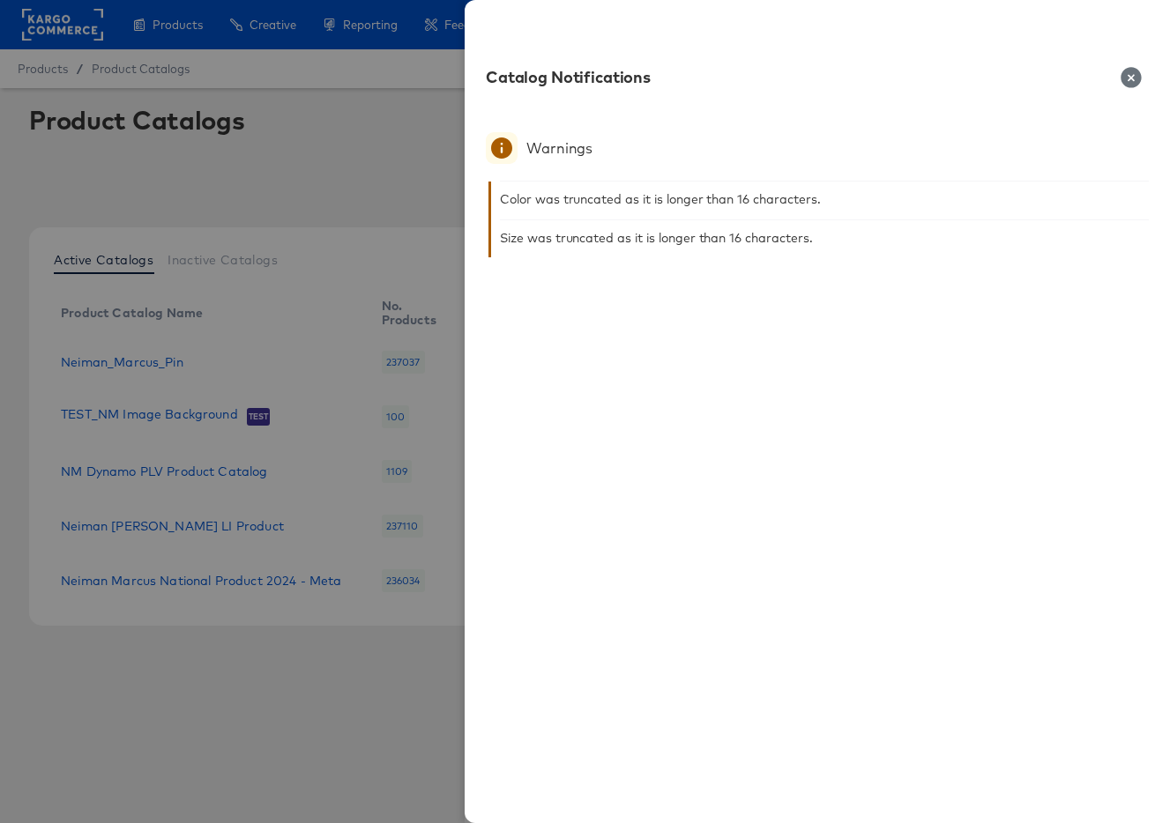
click at [1127, 69] on icon "button" at bounding box center [1131, 77] width 20 height 20
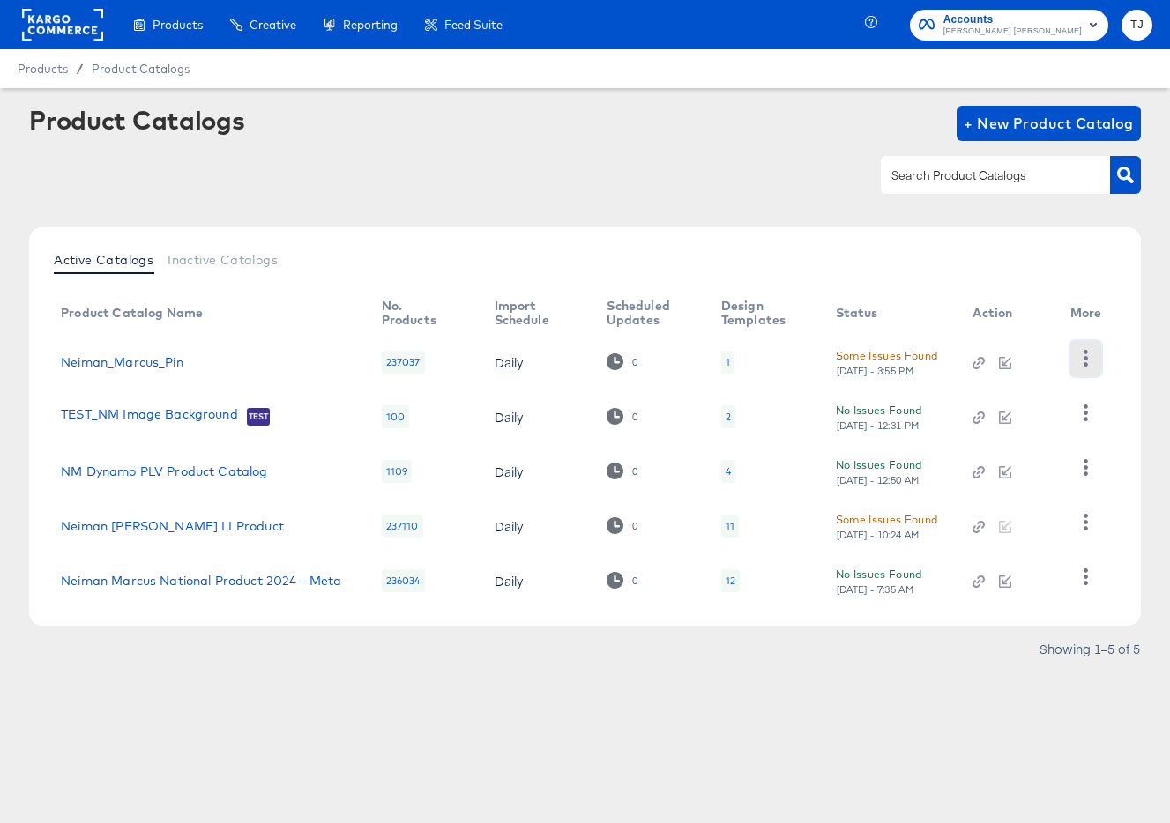
click at [1084, 356] on icon "button" at bounding box center [1086, 358] width 4 height 17
click at [1038, 415] on div "HUD Checks (Internal)" at bounding box center [1013, 423] width 176 height 28
click at [48, 30] on rect at bounding box center [62, 25] width 81 height 32
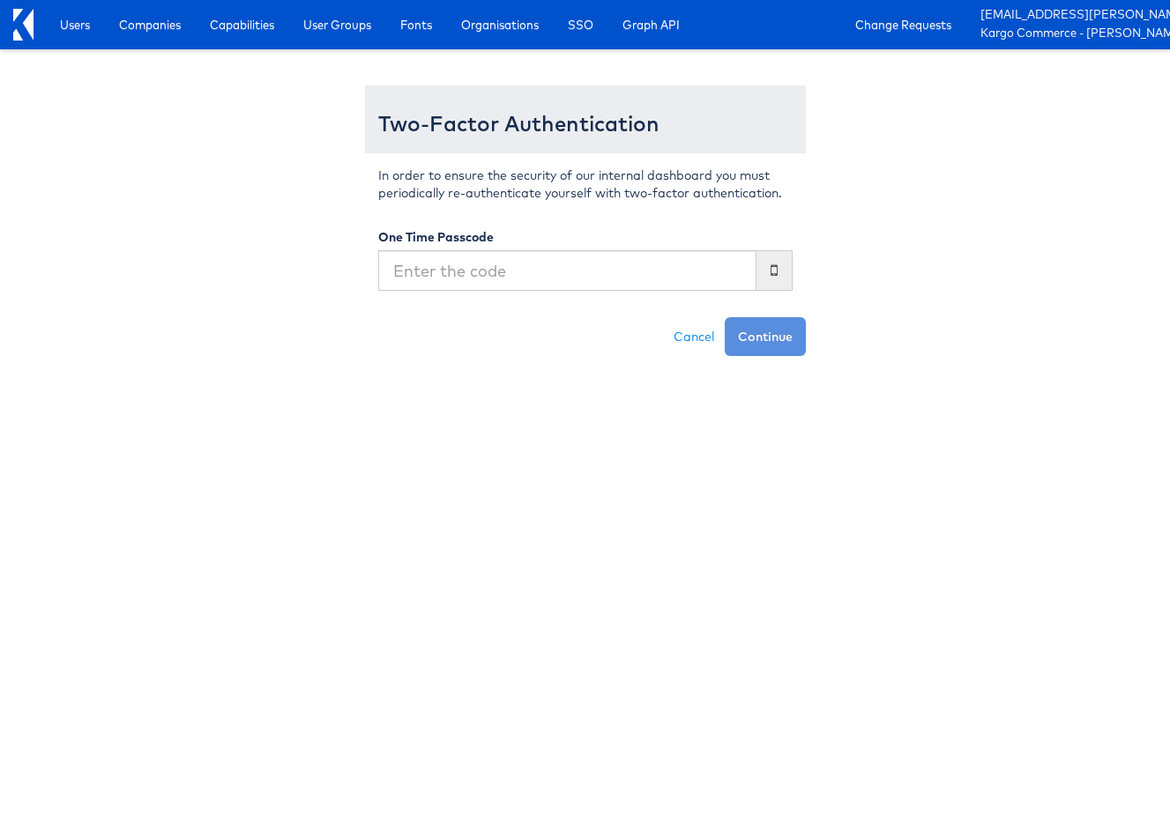
click at [540, 271] on input "text" at bounding box center [567, 270] width 378 height 41
click at [538, 277] on input "text" at bounding box center [567, 270] width 378 height 41
type input "011271"
click at [725, 317] on button "Continue" at bounding box center [765, 336] width 81 height 39
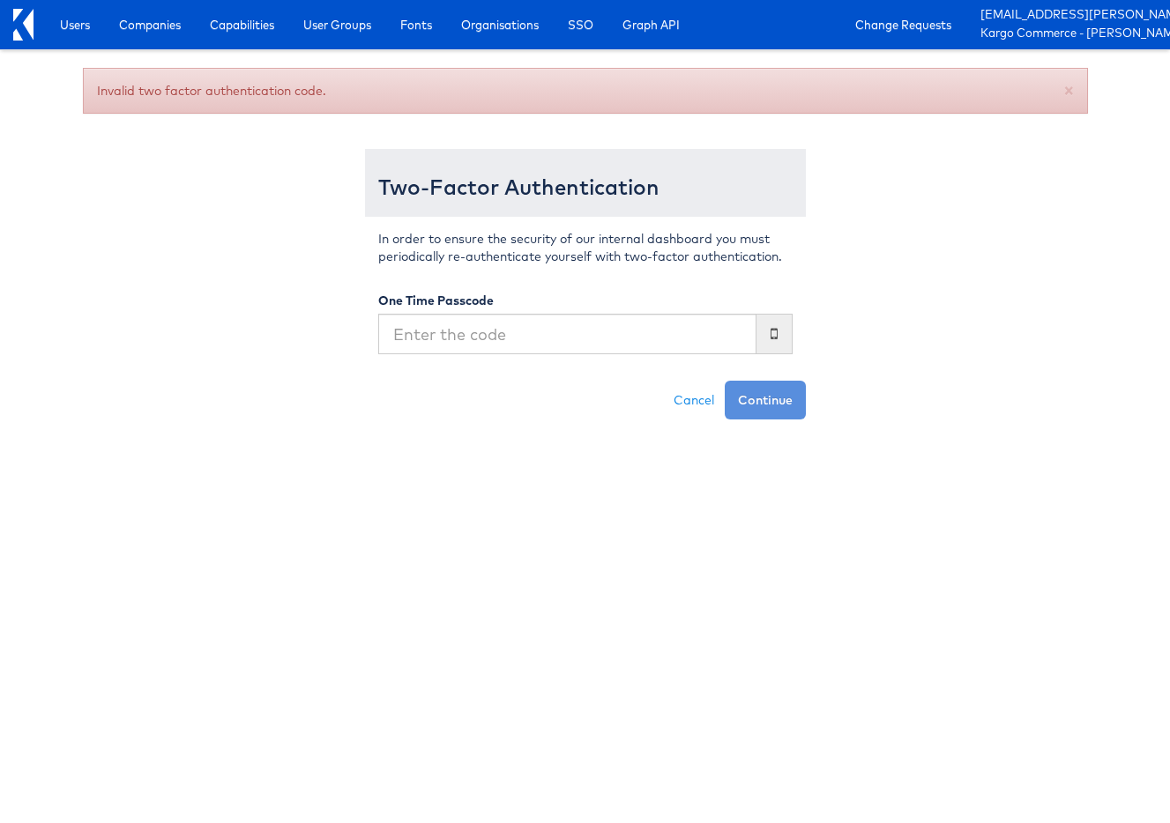
click at [516, 341] on input "text" at bounding box center [567, 334] width 378 height 41
type input "928509"
click at [725, 381] on button "Continue" at bounding box center [765, 400] width 81 height 39
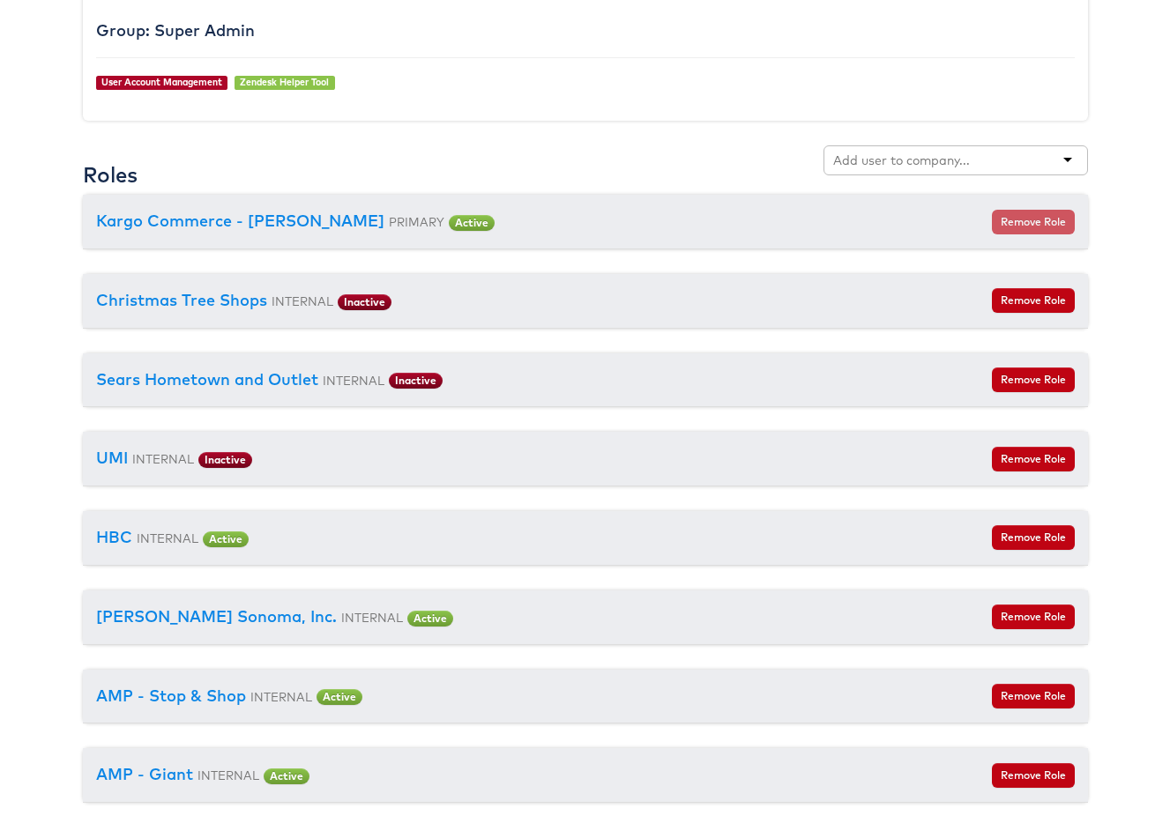
scroll to position [2135, 0]
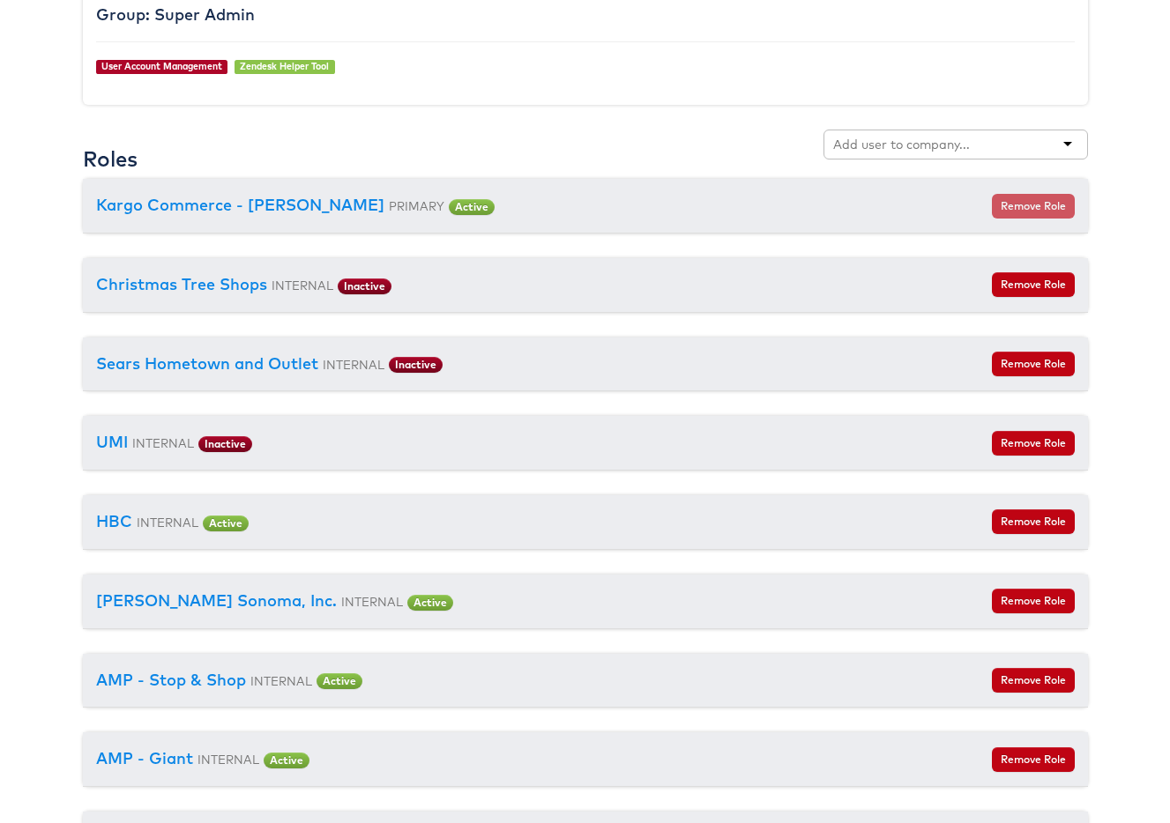
click at [919, 145] on input "text" at bounding box center [902, 145] width 139 height 18
type input "door"
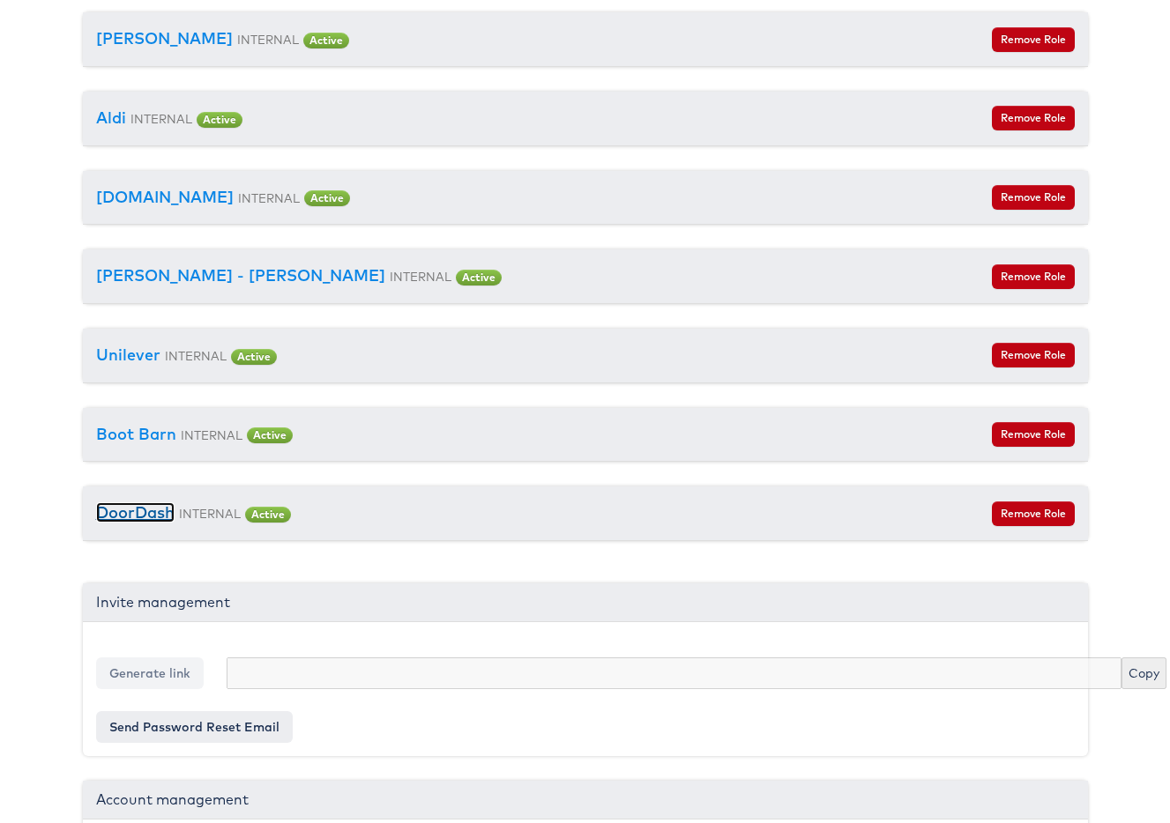
click at [126, 507] on link "DoorDash" at bounding box center [135, 513] width 78 height 20
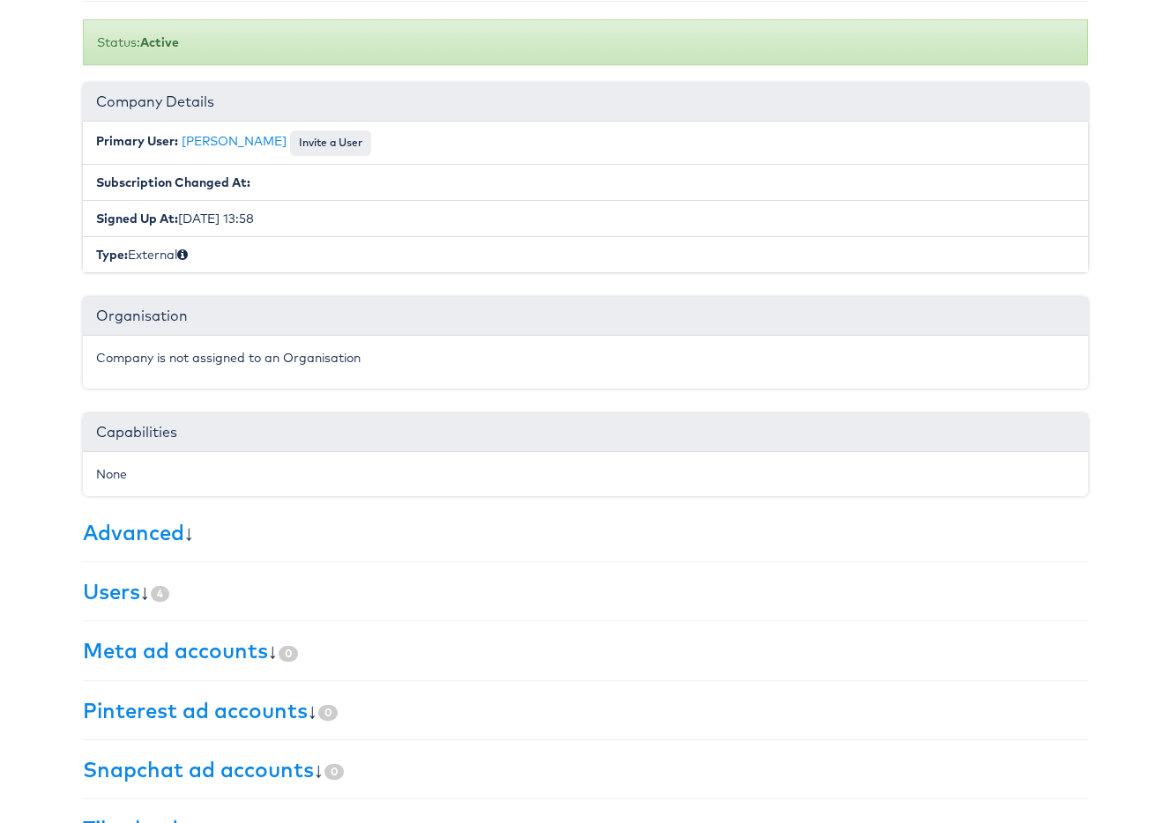
scroll to position [212, 0]
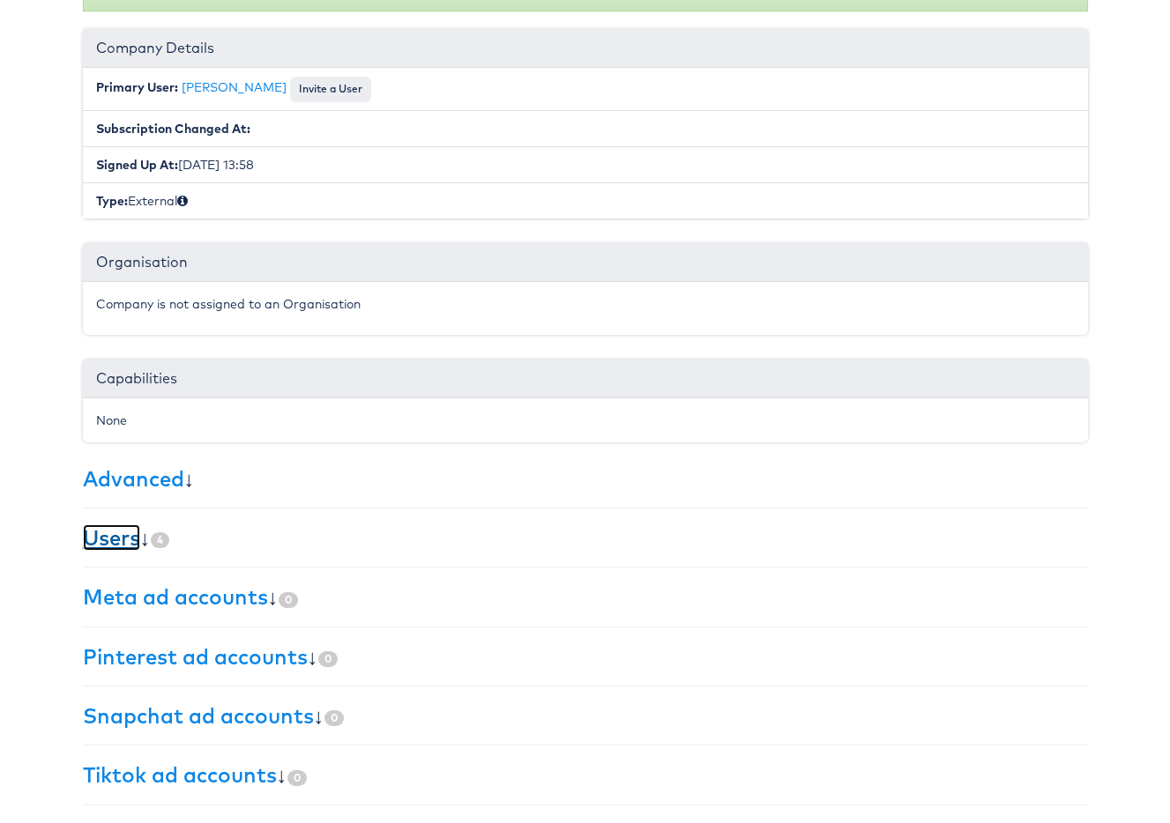
click at [115, 540] on link "Users" at bounding box center [111, 538] width 57 height 26
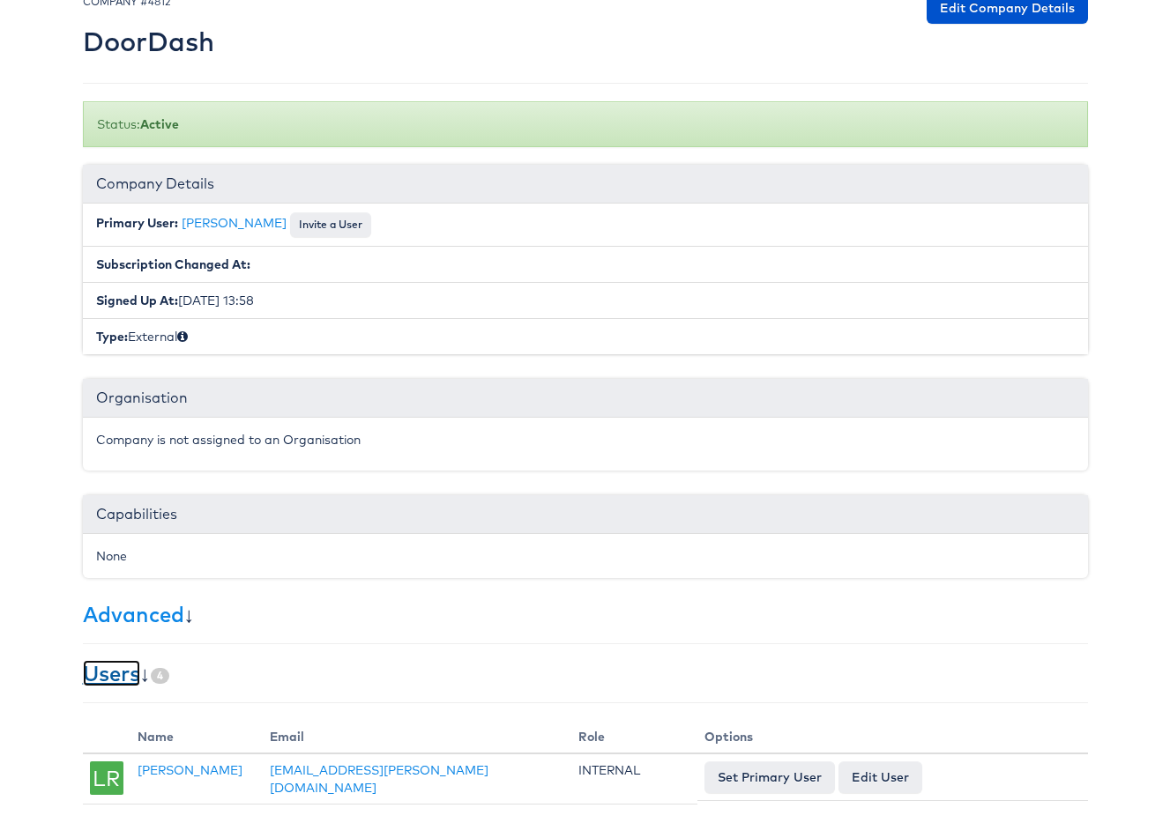
scroll to position [14, 0]
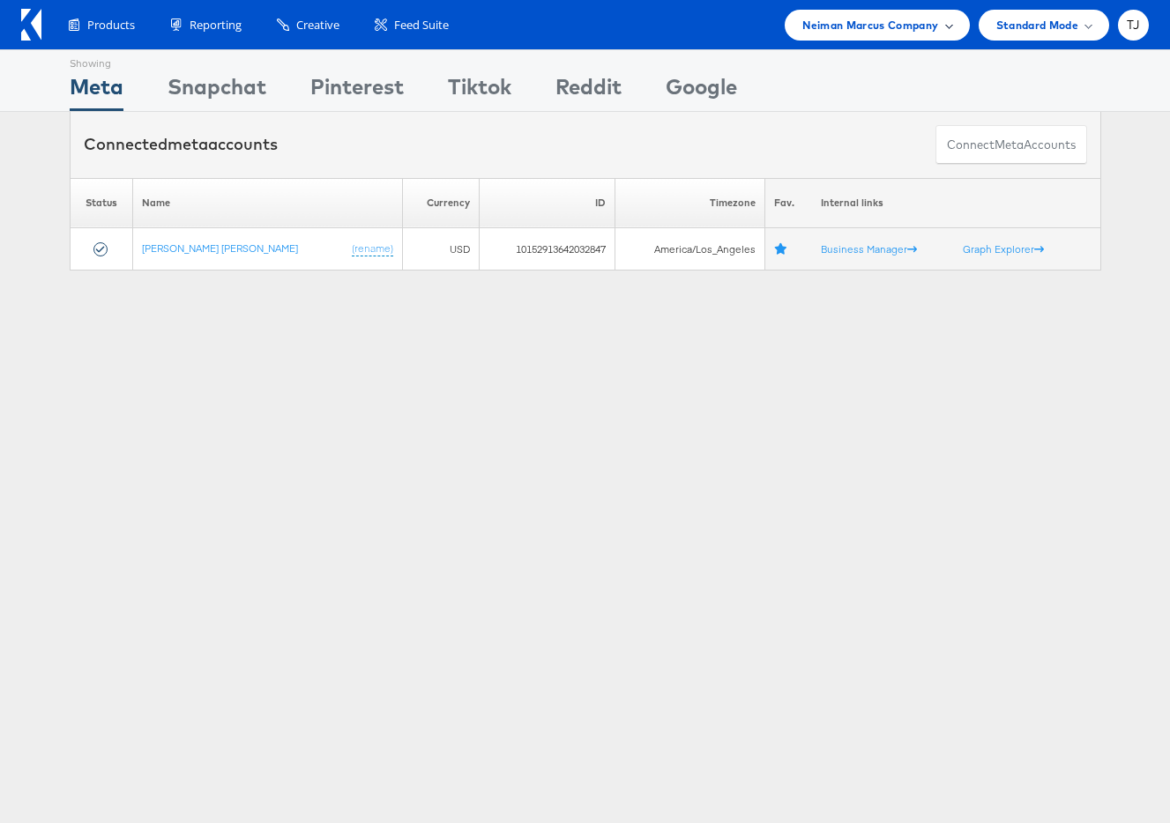
click at [920, 24] on span "Neiman Marcus Company" at bounding box center [870, 25] width 136 height 19
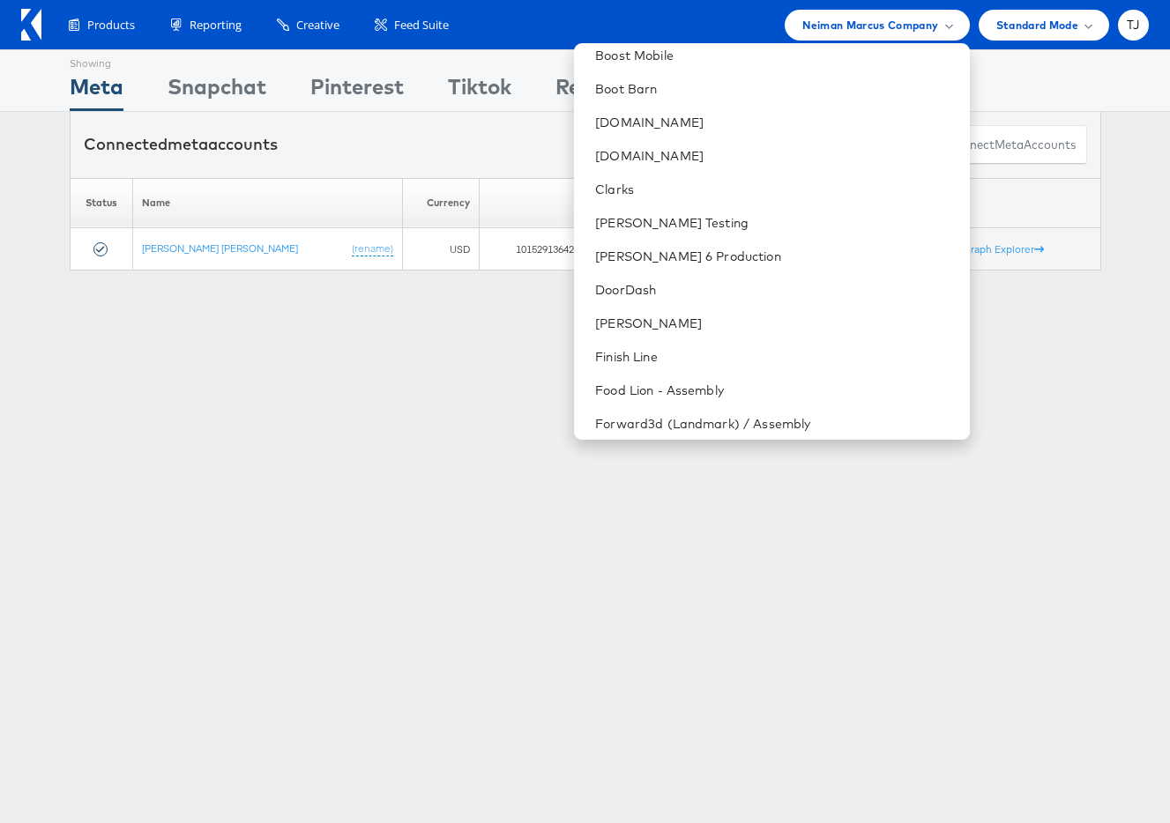
scroll to position [638, 0]
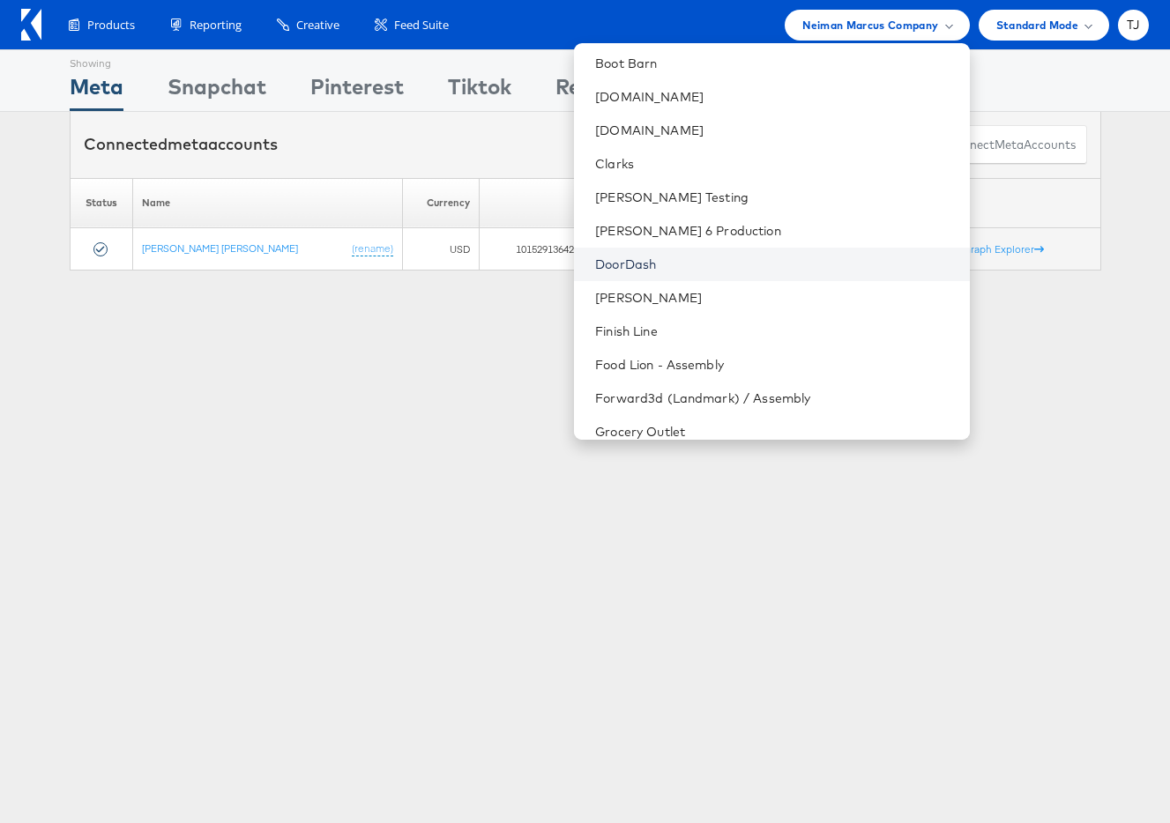
click at [742, 266] on link "DoorDash" at bounding box center [775, 265] width 360 height 18
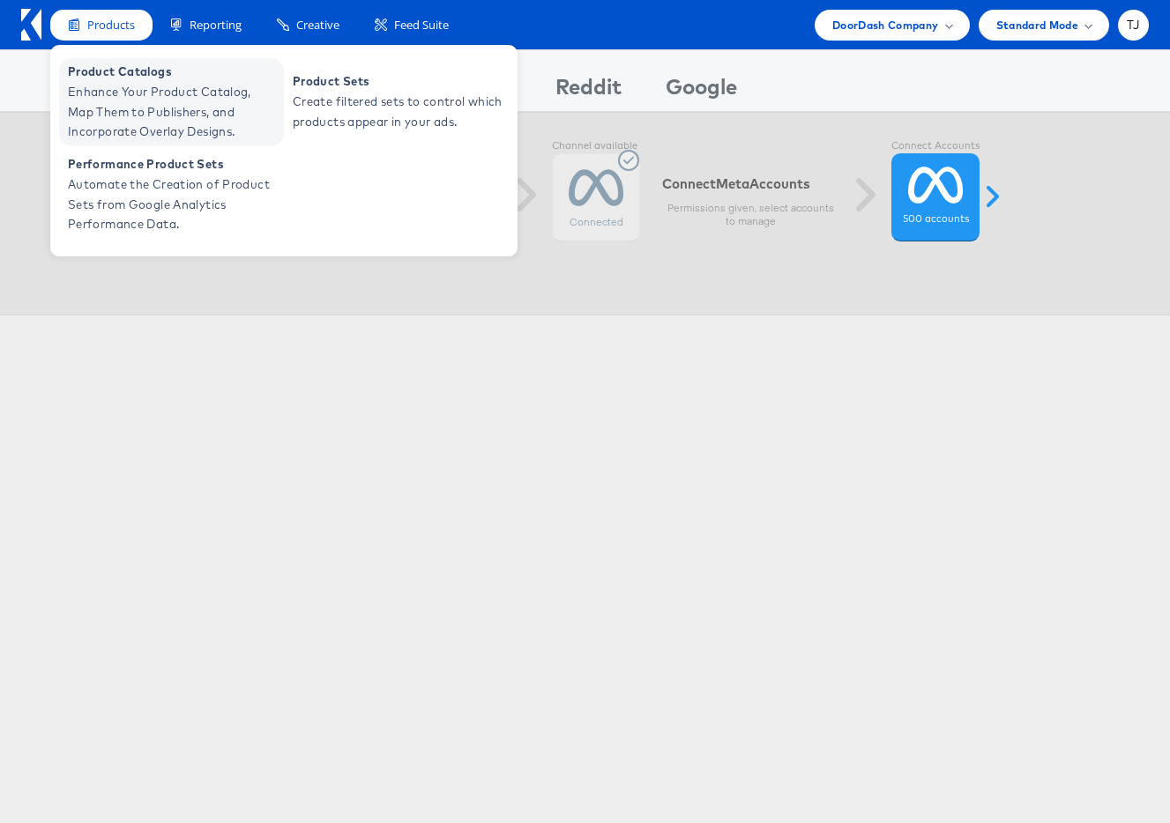
click at [105, 89] on span "Enhance Your Product Catalog, Map Them to Publishers, and Incorporate Overlay D…" at bounding box center [174, 112] width 212 height 60
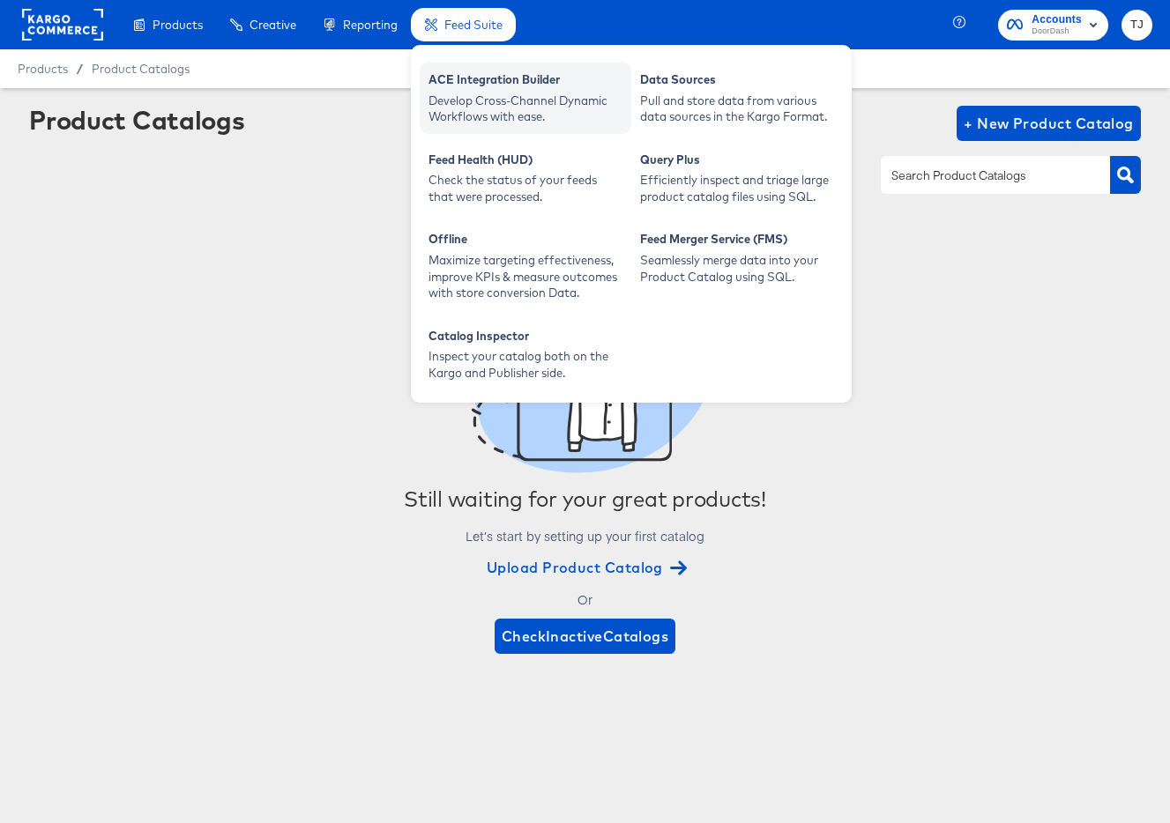
click at [478, 75] on div "ACE Integration Builder" at bounding box center [525, 81] width 194 height 21
